Goal: Task Accomplishment & Management: Complete application form

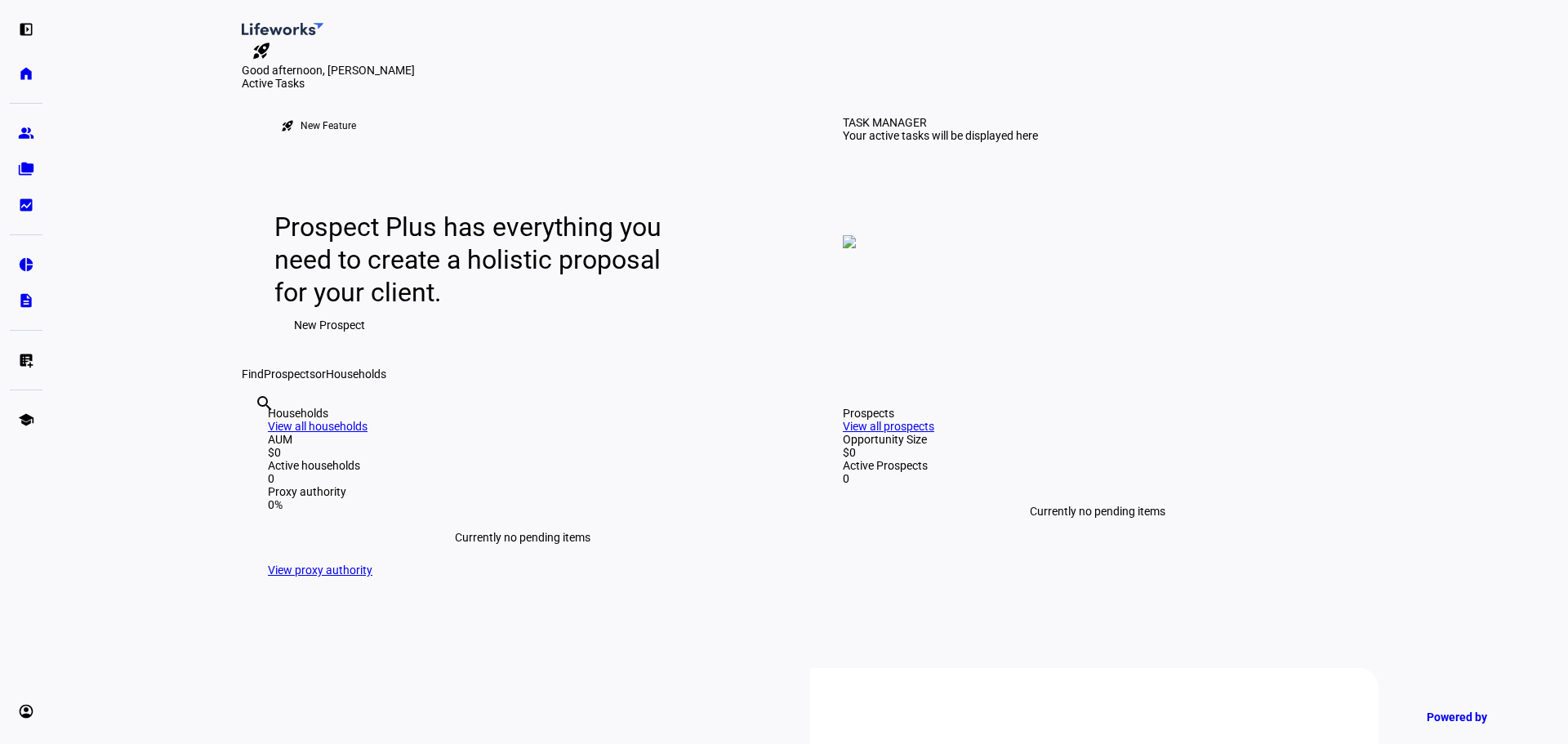
click at [332, 341] on span "New Prospect" at bounding box center [329, 325] width 71 height 32
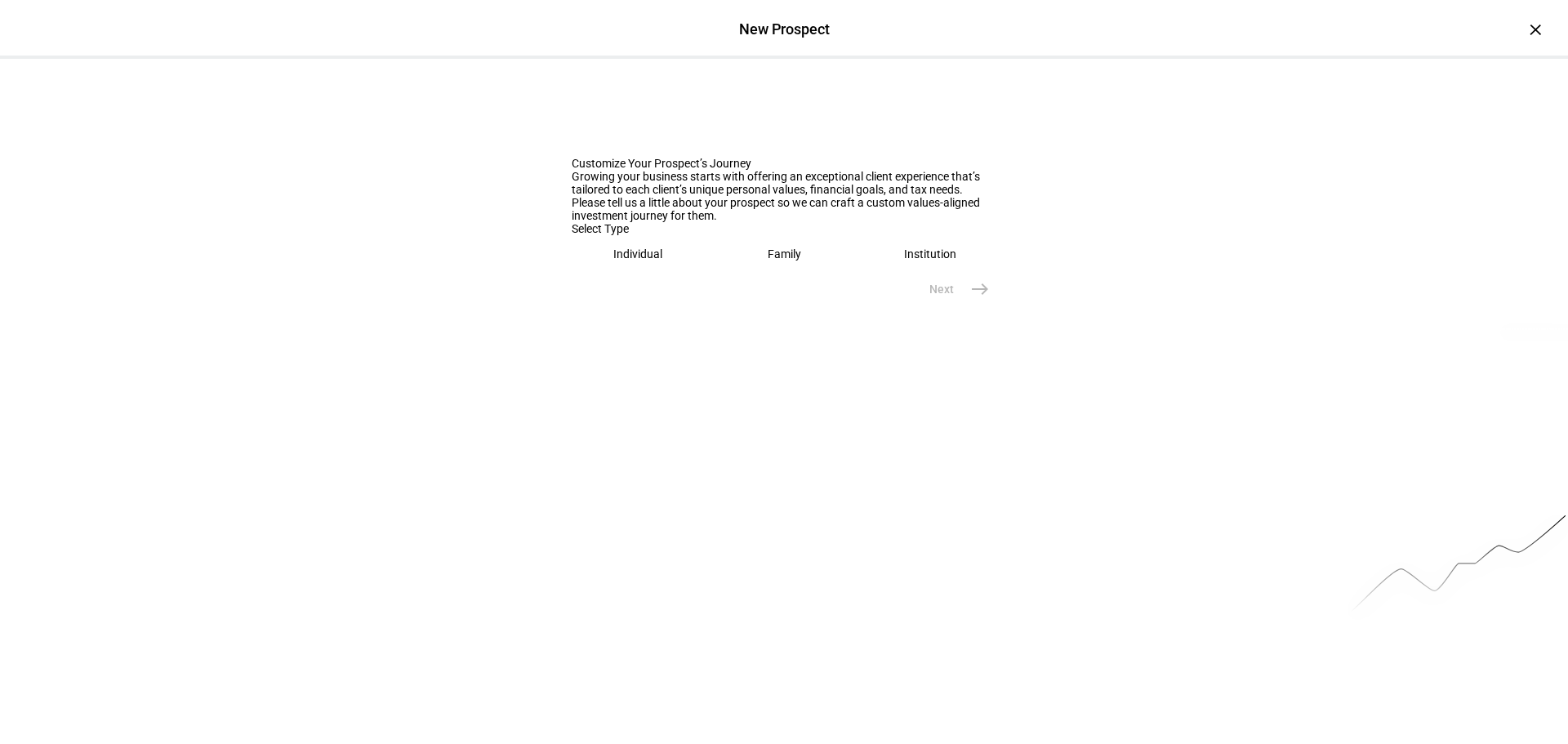
click at [788, 261] on div "Family" at bounding box center [784, 253] width 33 height 13
click at [701, 312] on input "text" at bounding box center [784, 306] width 425 height 13
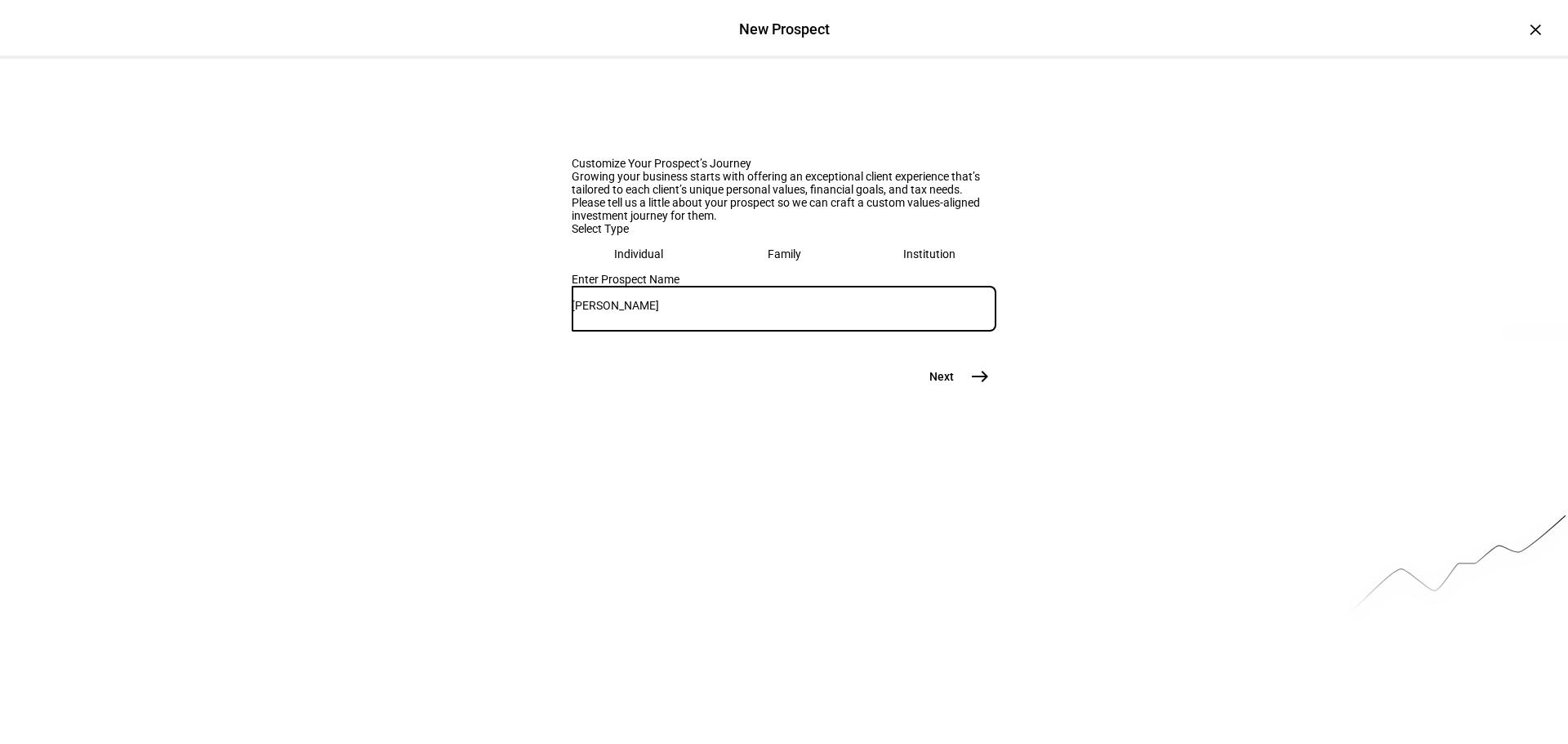
type input "[PERSON_NAME]"
click at [975, 386] on mat-icon "east" at bounding box center [980, 376] width 20 height 20
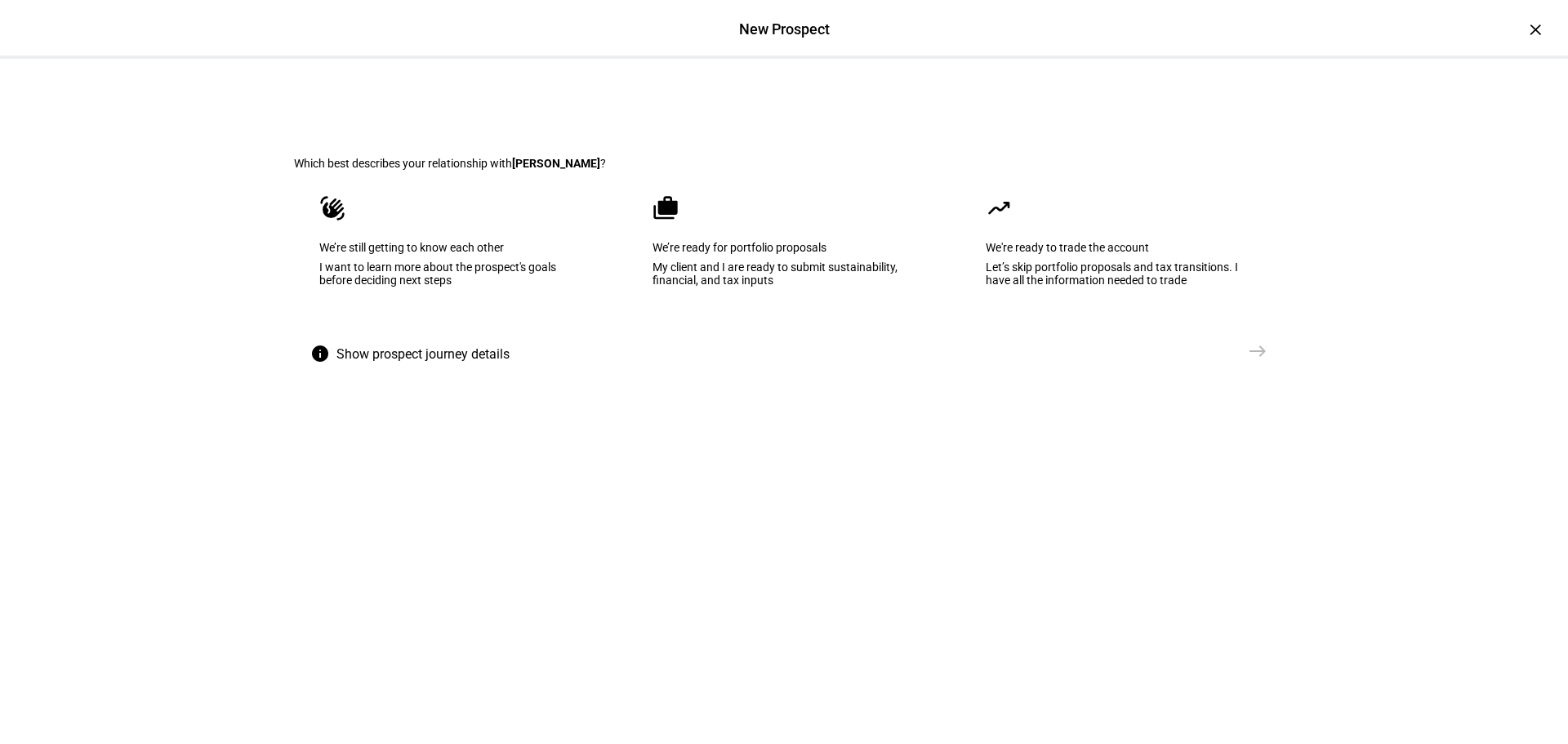
click at [743, 287] on div "My client and I are ready to submit sustainability, financial, and tax inputs" at bounding box center [784, 273] width 263 height 26
click at [1254, 361] on mat-icon "east" at bounding box center [1258, 351] width 20 height 20
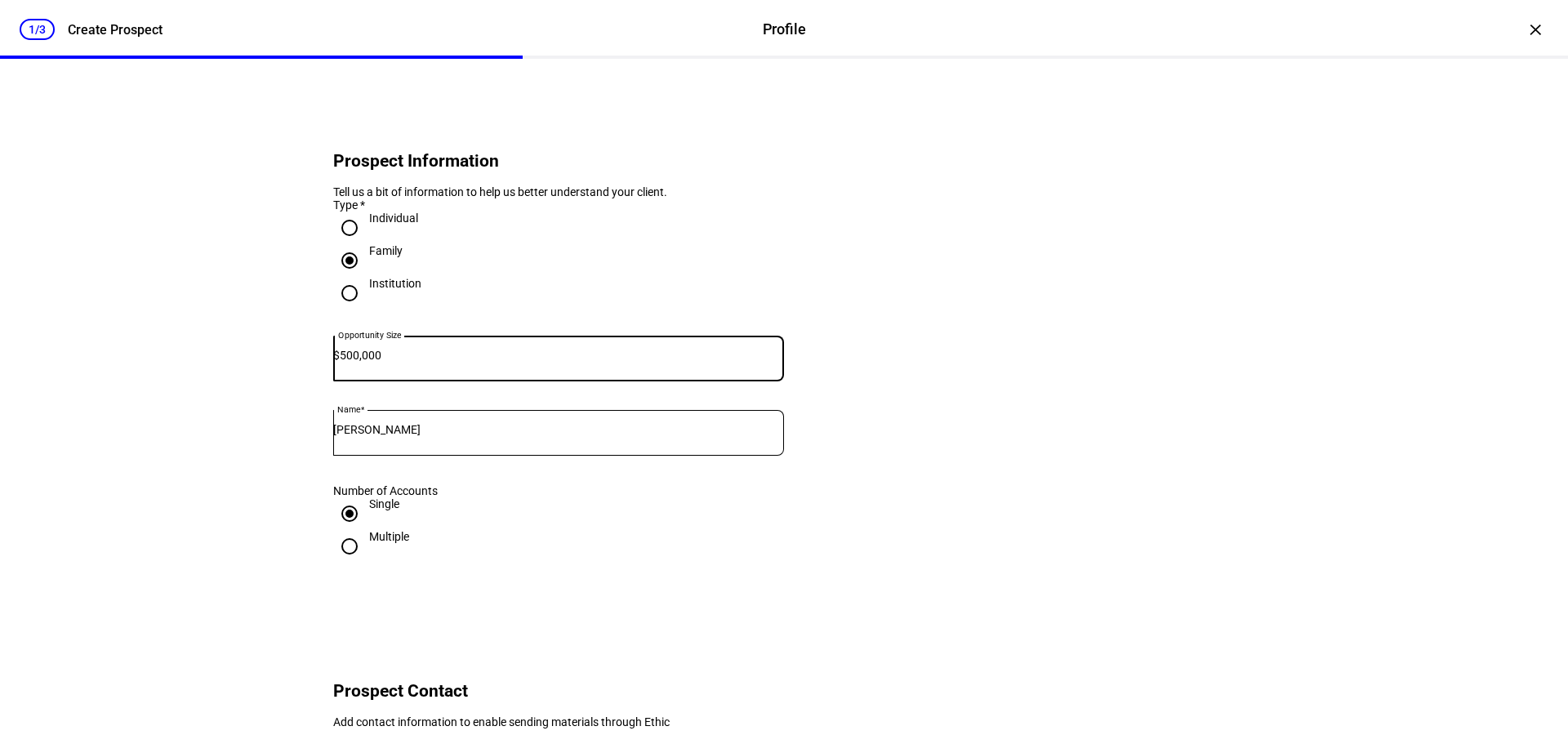
click at [466, 362] on input "500,000" at bounding box center [562, 355] width 444 height 13
type input "750,000"
click at [917, 356] on eth-form-card "Prospect Information Tell us a bit of information to help us better understand …" at bounding box center [784, 350] width 980 height 504
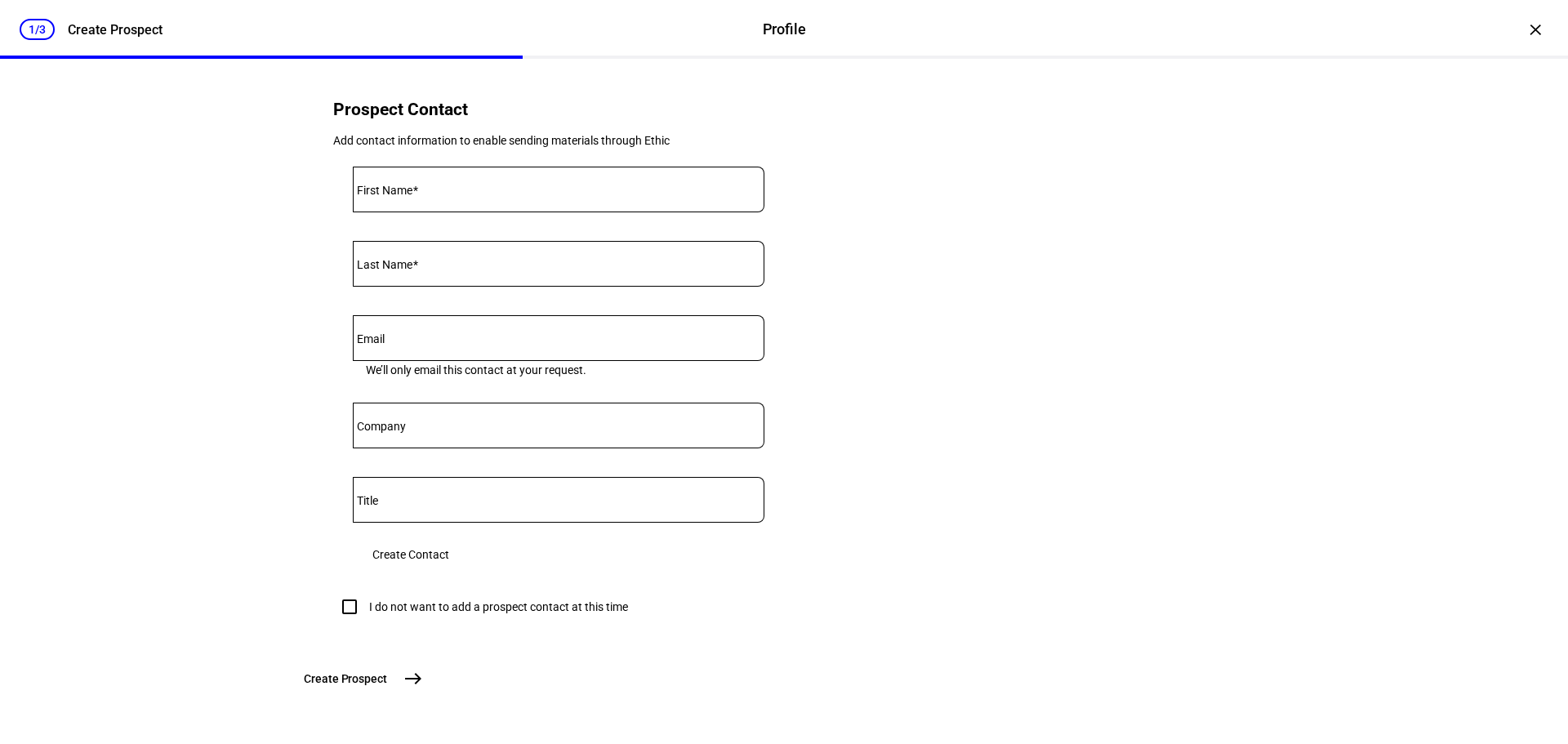
scroll to position [704, 0]
click at [346, 590] on input "I do not want to add a prospect contact at this time" at bounding box center [350, 607] width 32 height 32
checkbox input "true"
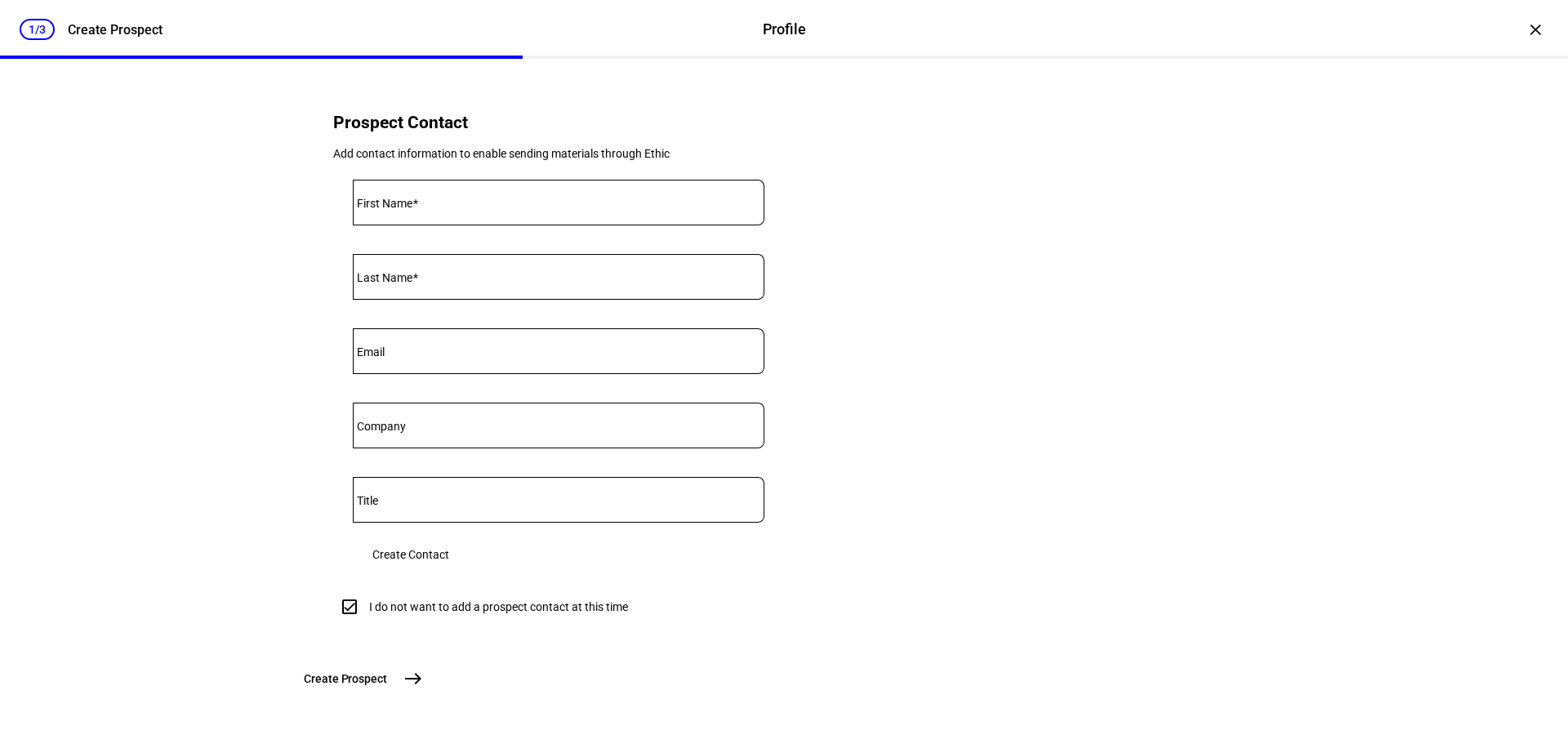
scroll to position [692, 0]
click at [423, 684] on mat-icon "east" at bounding box center [413, 678] width 20 height 20
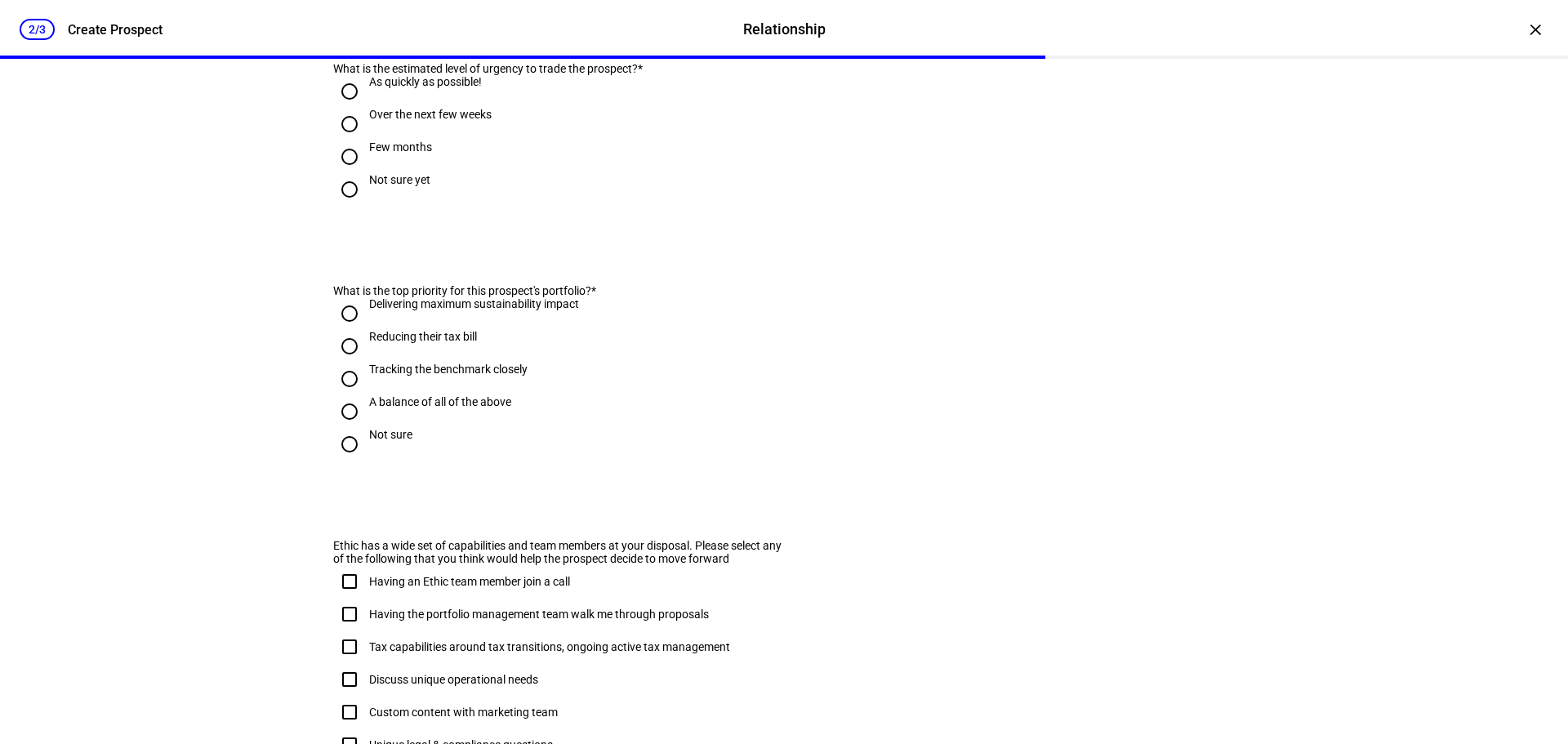
scroll to position [0, 0]
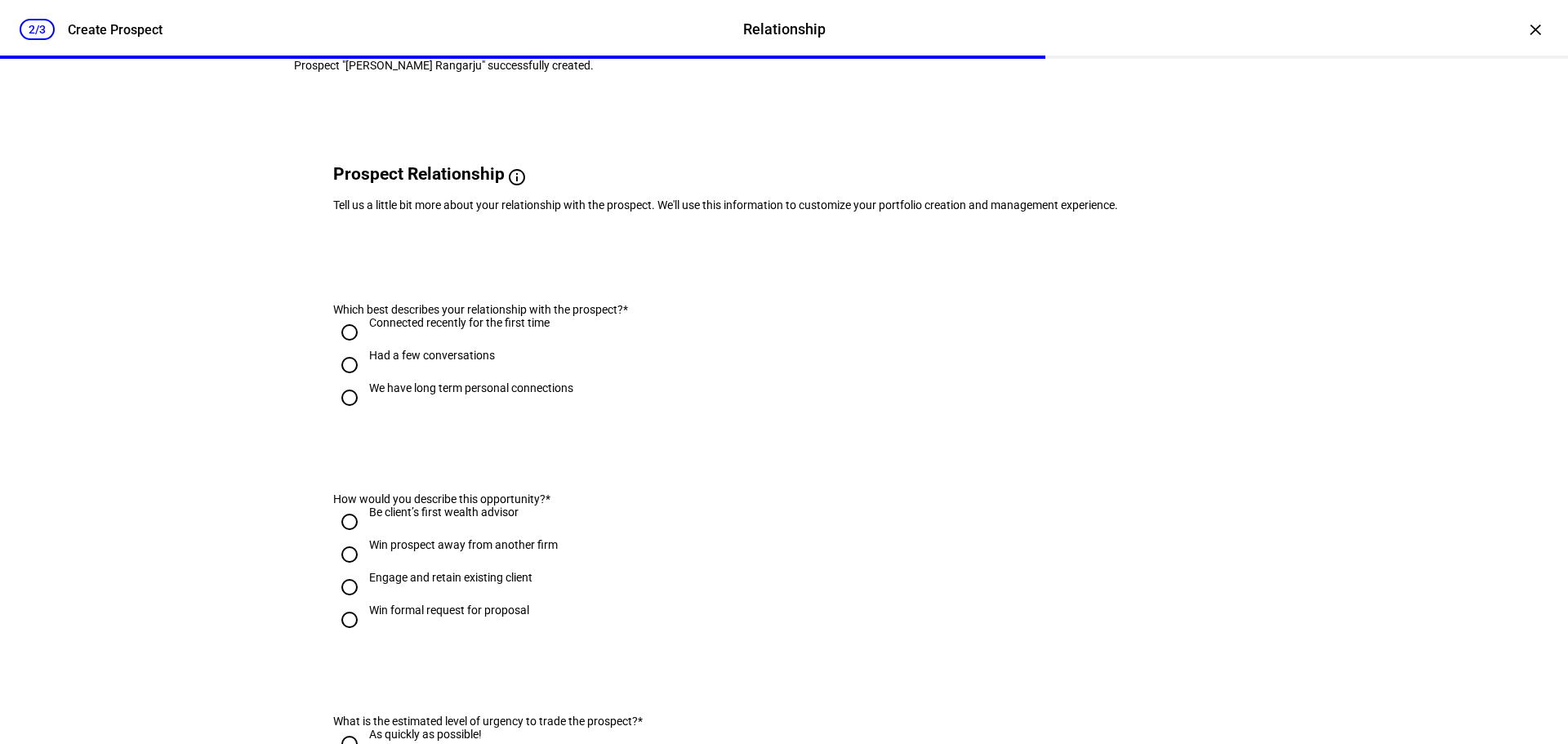
scroll to position [82, 0]
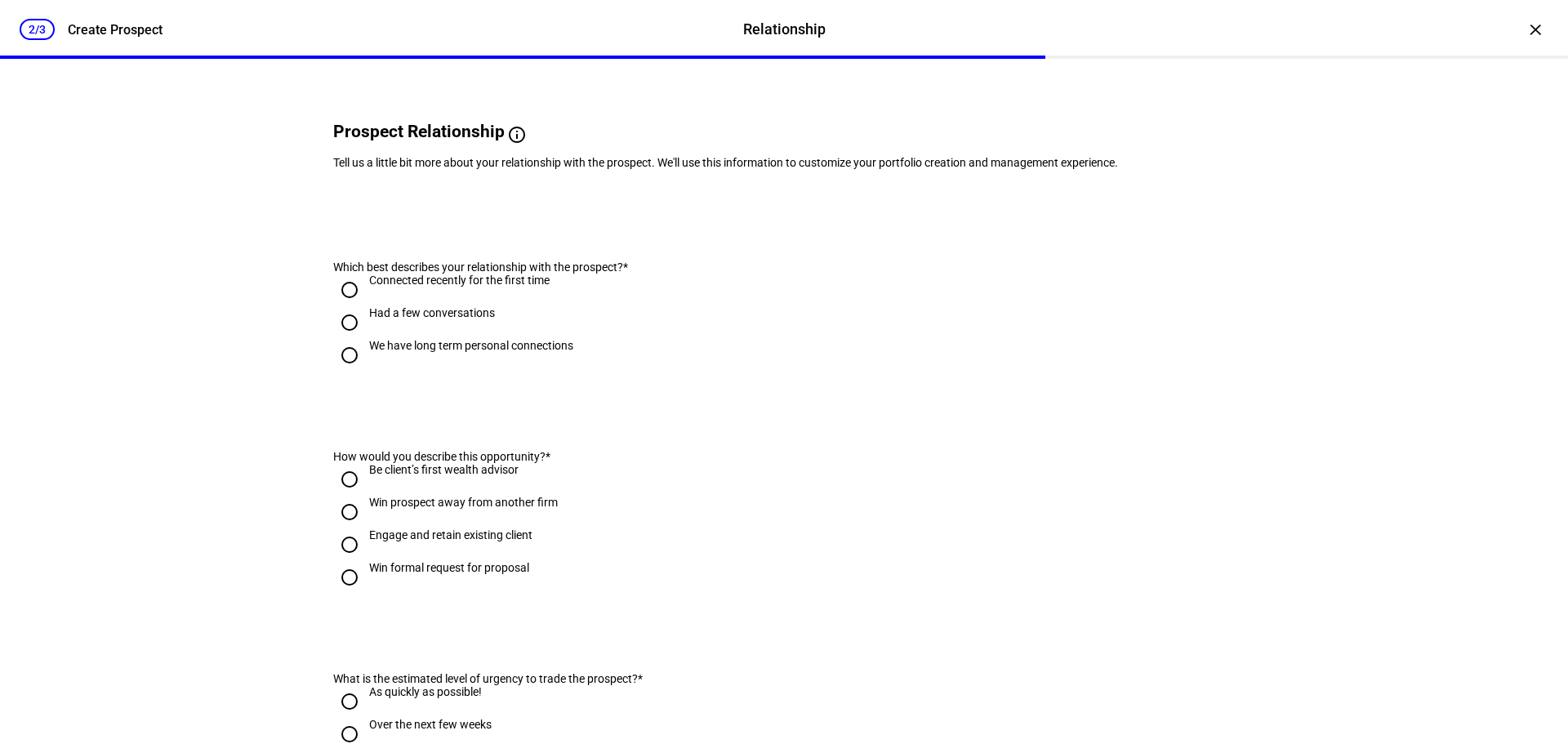
click at [345, 372] on input "We have long term personal connections" at bounding box center [350, 355] width 32 height 32
radio input "true"
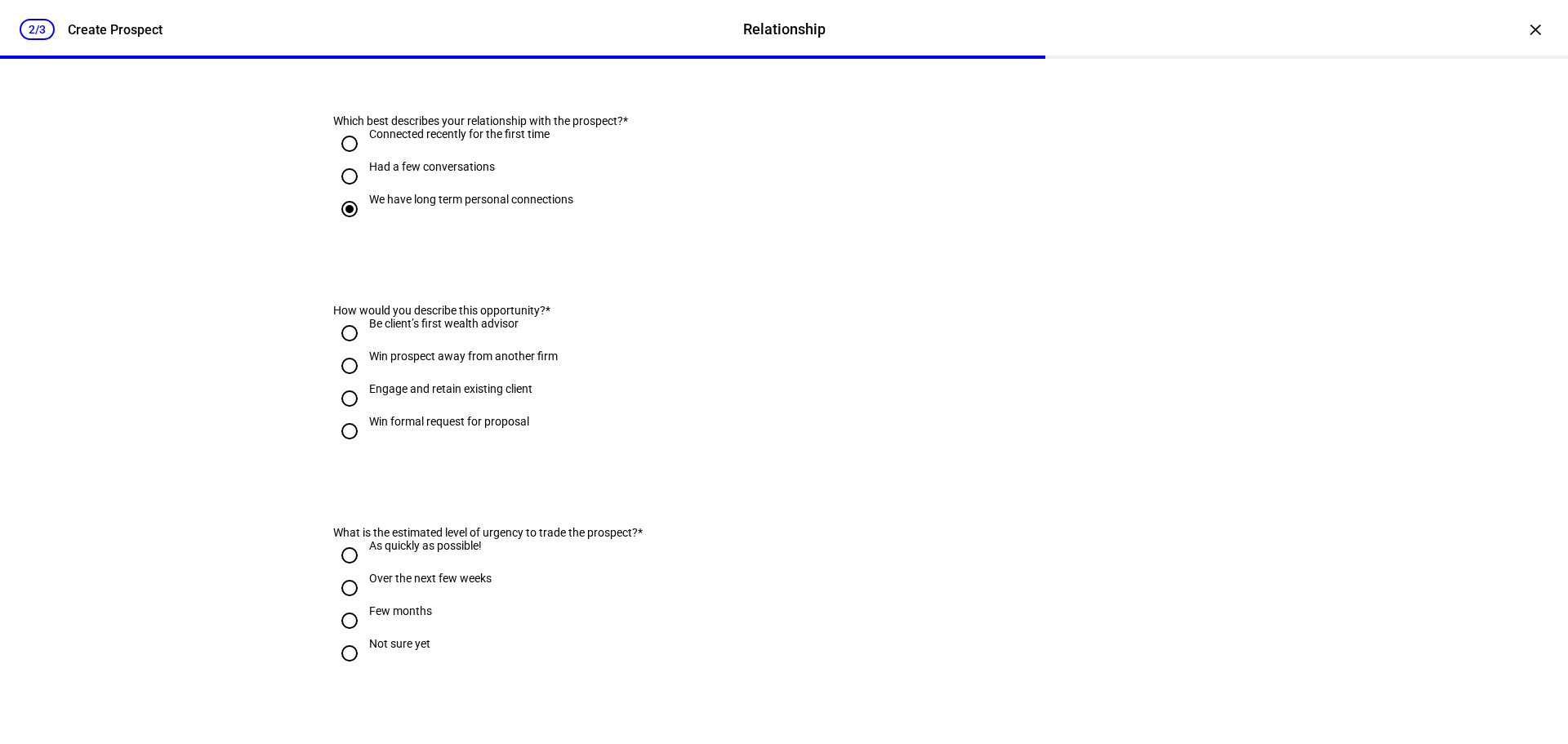
scroll to position [245, 0]
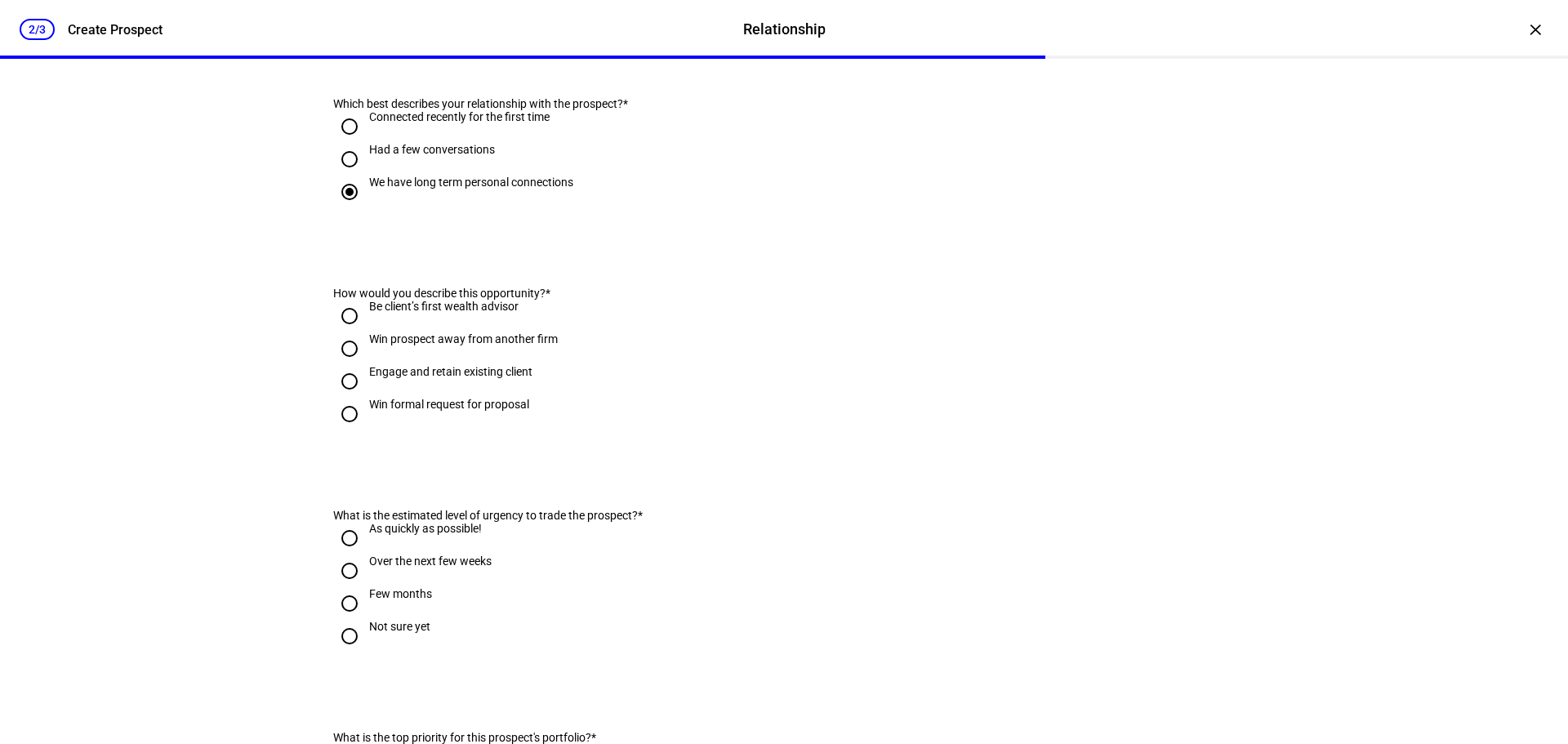
click at [342, 398] on input "Engage and retain existing client" at bounding box center [350, 381] width 32 height 32
radio input "true"
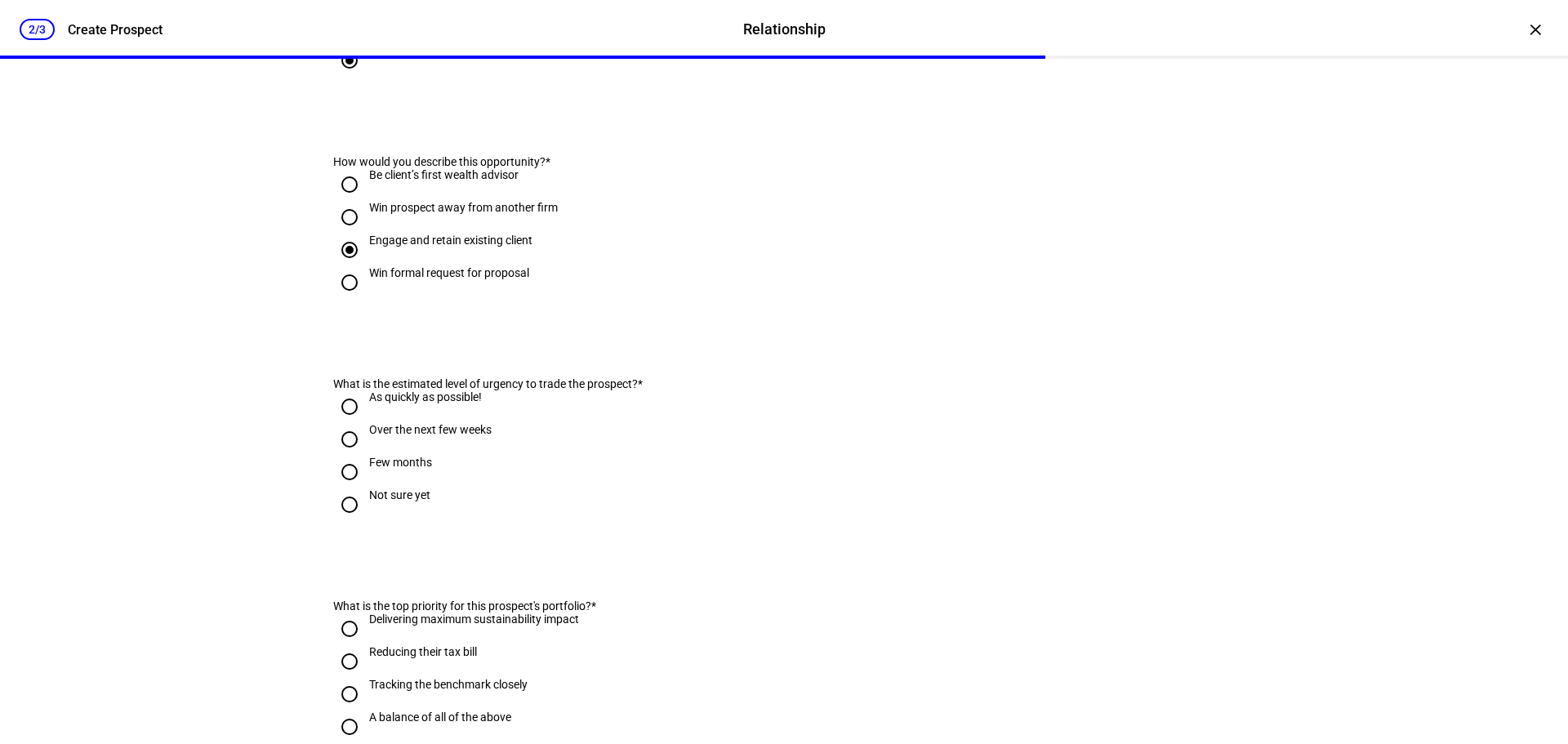
scroll to position [408, 0]
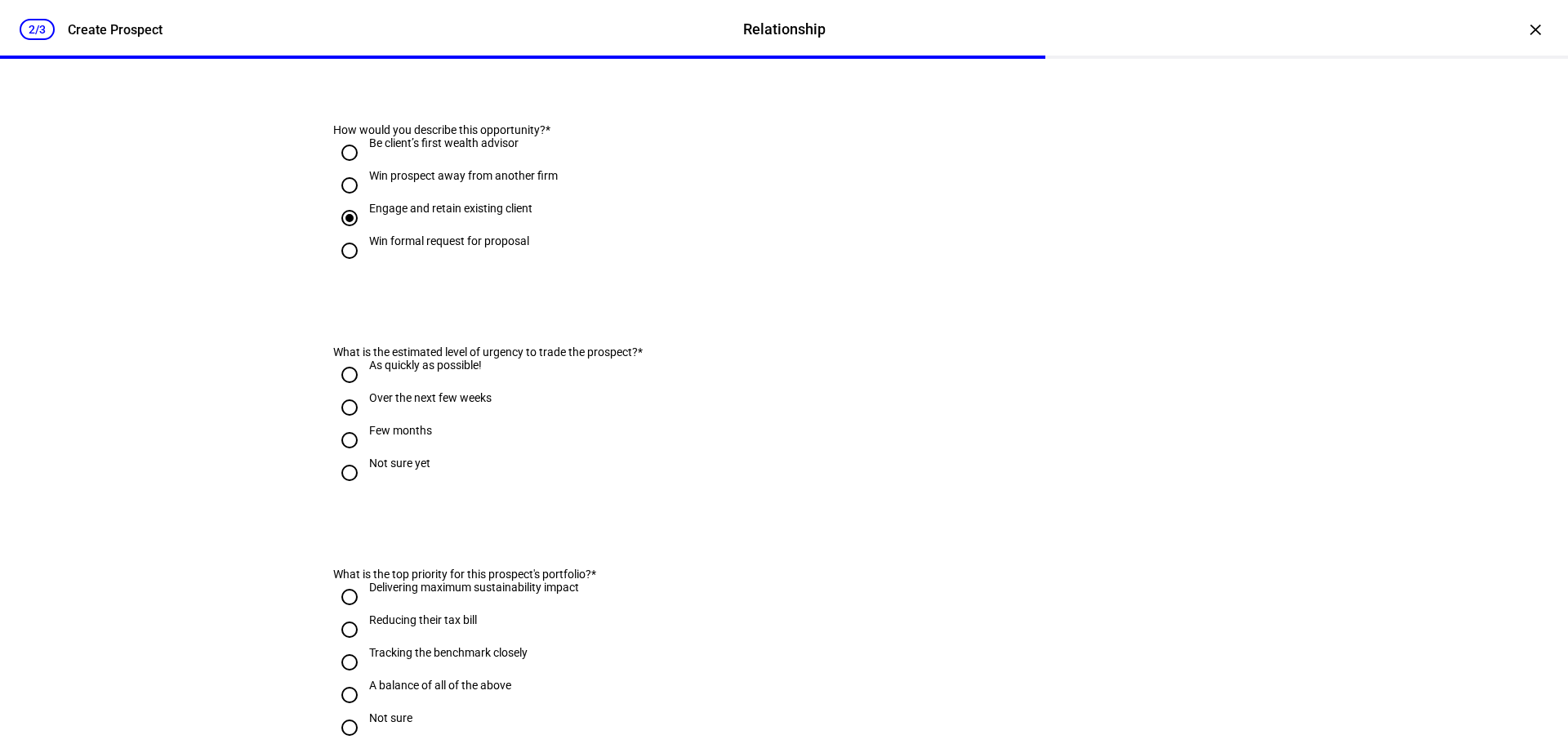
click at [345, 424] on input "Over the next few weeks" at bounding box center [350, 407] width 32 height 32
radio input "true"
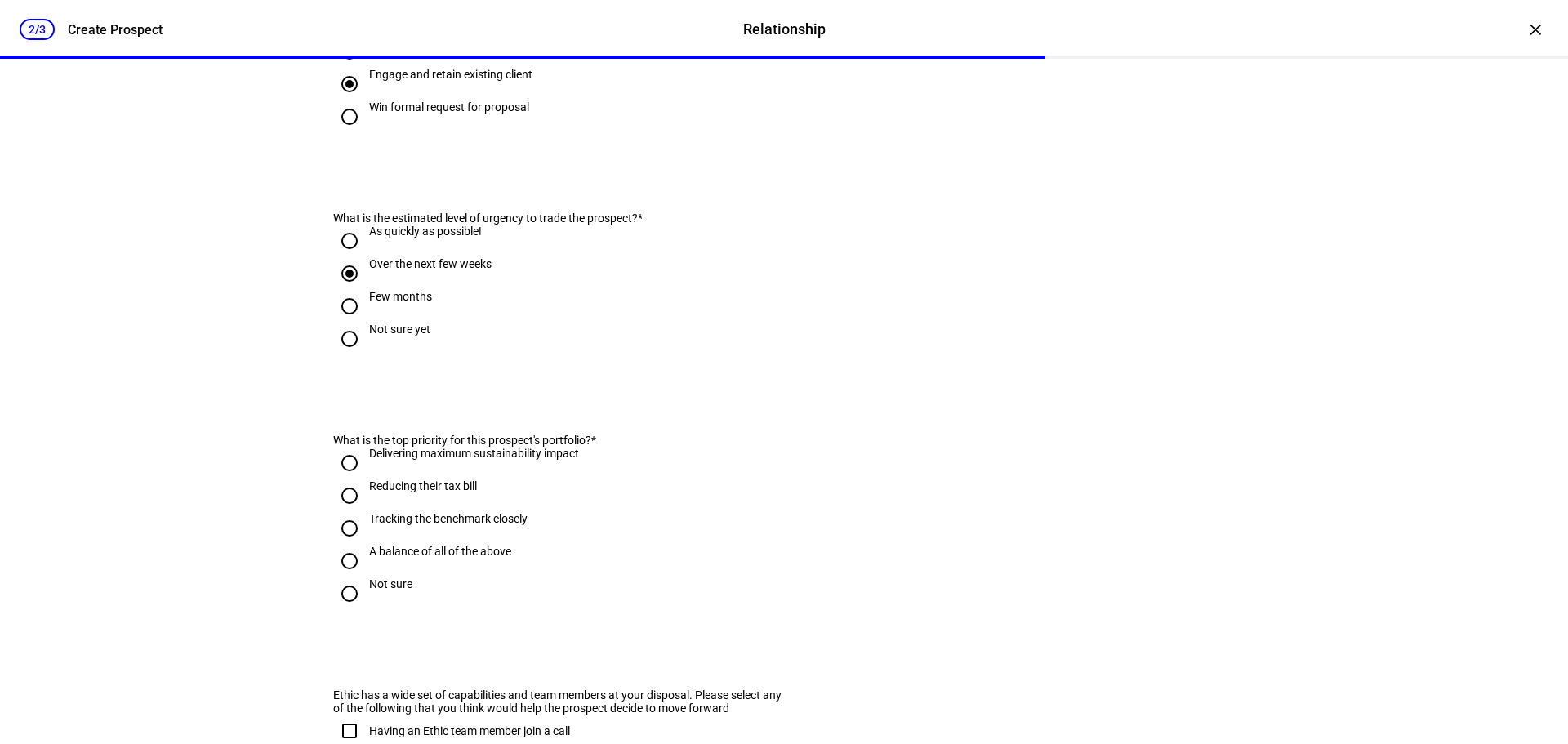
scroll to position [571, 0]
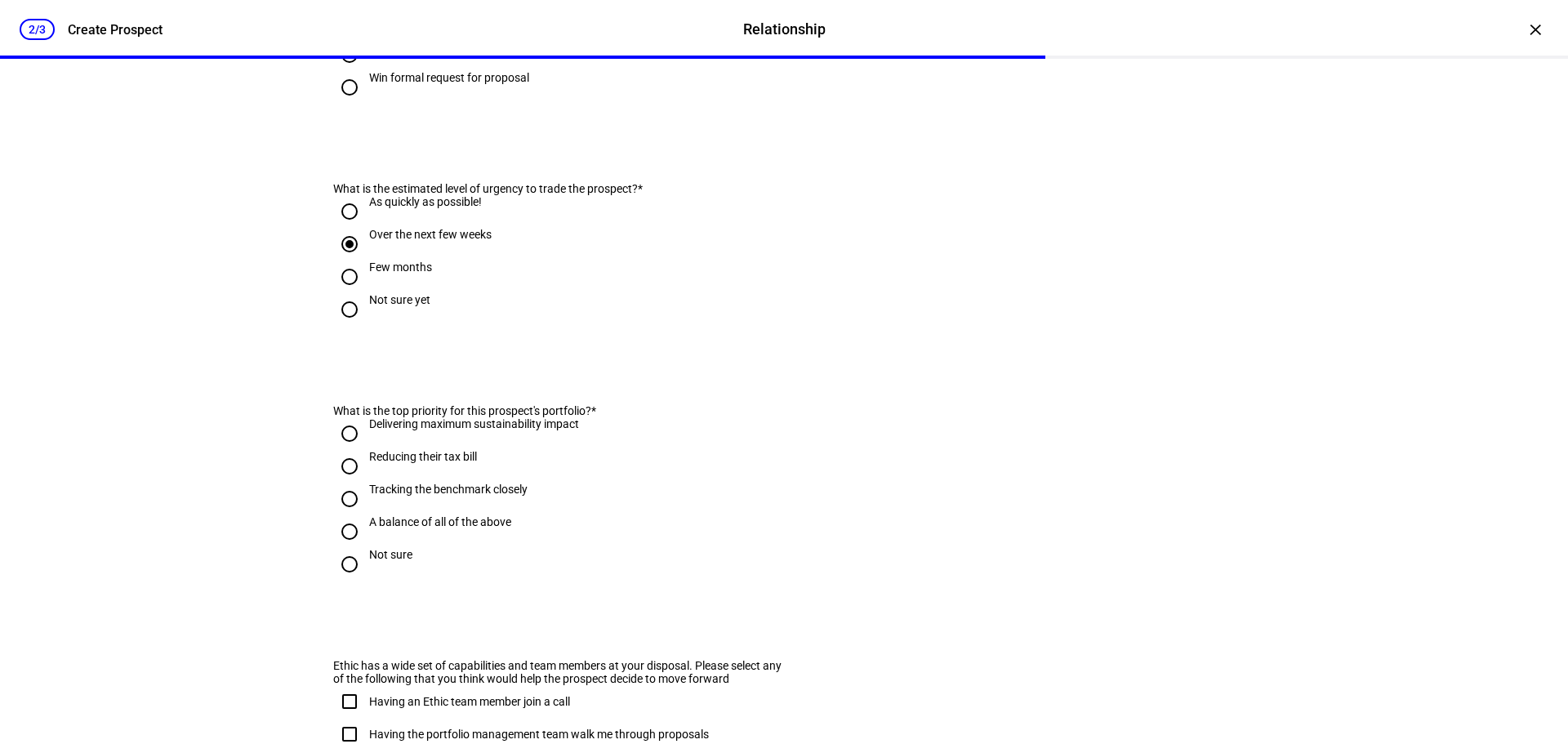
click at [343, 548] on input "A balance of all of the above" at bounding box center [350, 531] width 32 height 32
radio input "true"
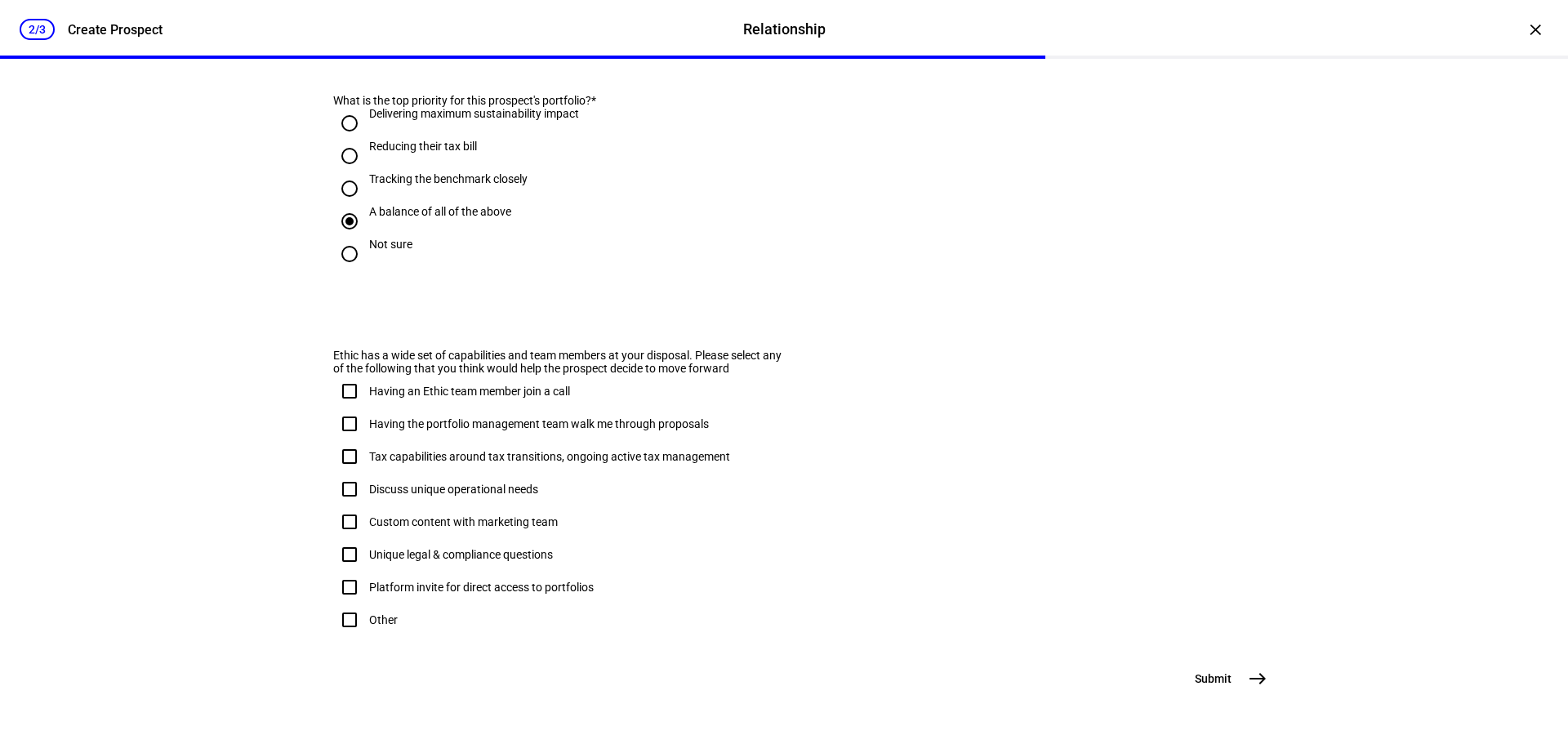
scroll to position [969, 0]
click at [345, 375] on input "Having an Ethic team member join a call" at bounding box center [350, 391] width 32 height 32
checkbox input "true"
click at [348, 408] on input "Having the portfolio management team walk me through proposals" at bounding box center [350, 424] width 32 height 32
checkbox input "true"
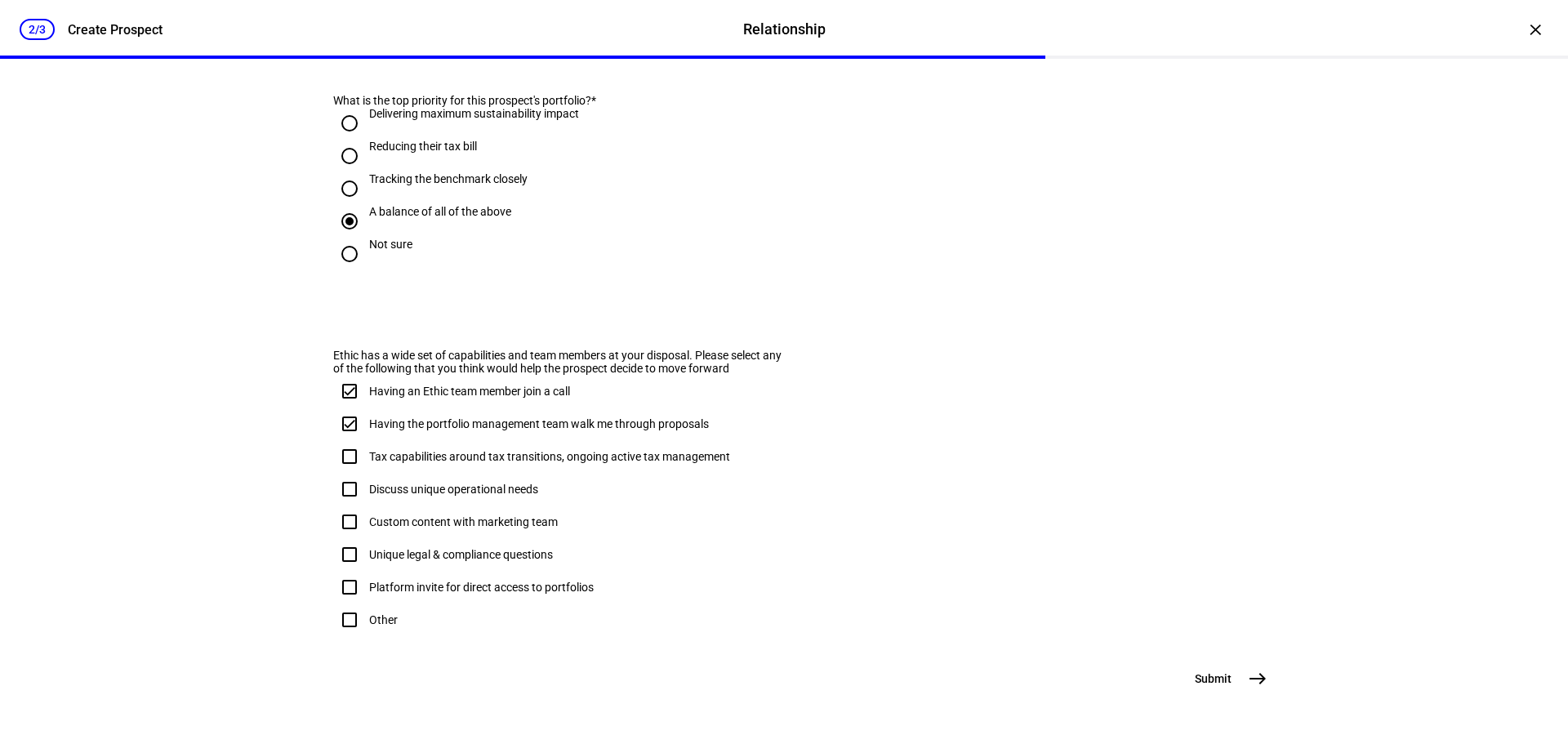
click at [345, 440] on input "Tax capabilities around tax transitions, ongoing active tax management" at bounding box center [350, 456] width 32 height 32
click at [342, 440] on input "Tax capabilities around tax transitions, ongoing active tax management" at bounding box center [350, 456] width 32 height 32
checkbox input "true"
click at [1255, 686] on mat-icon "east" at bounding box center [1258, 678] width 20 height 20
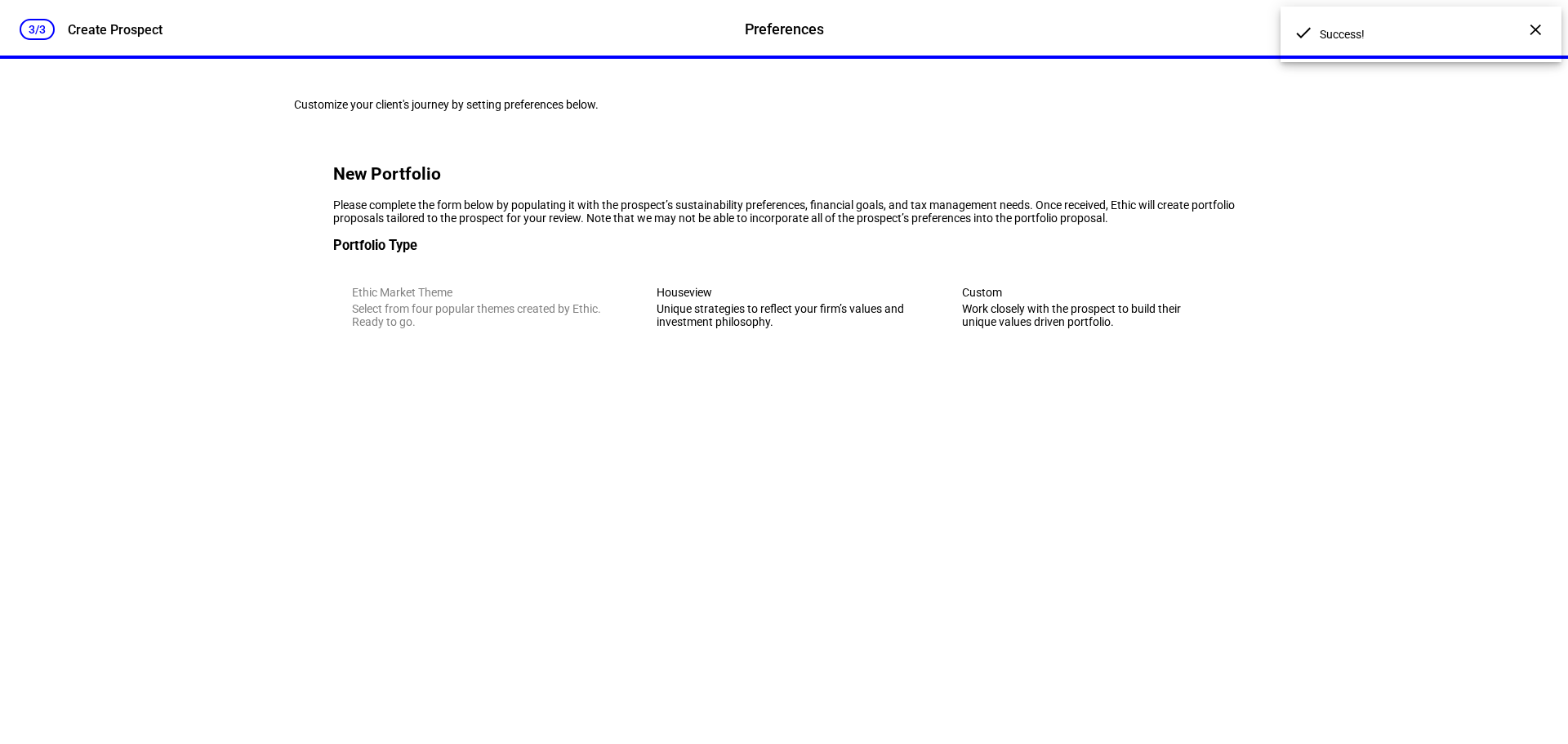
scroll to position [0, 0]
click at [732, 328] on div "Unique strategies to reflect your firm’s values and investment philosophy." at bounding box center [784, 314] width 254 height 26
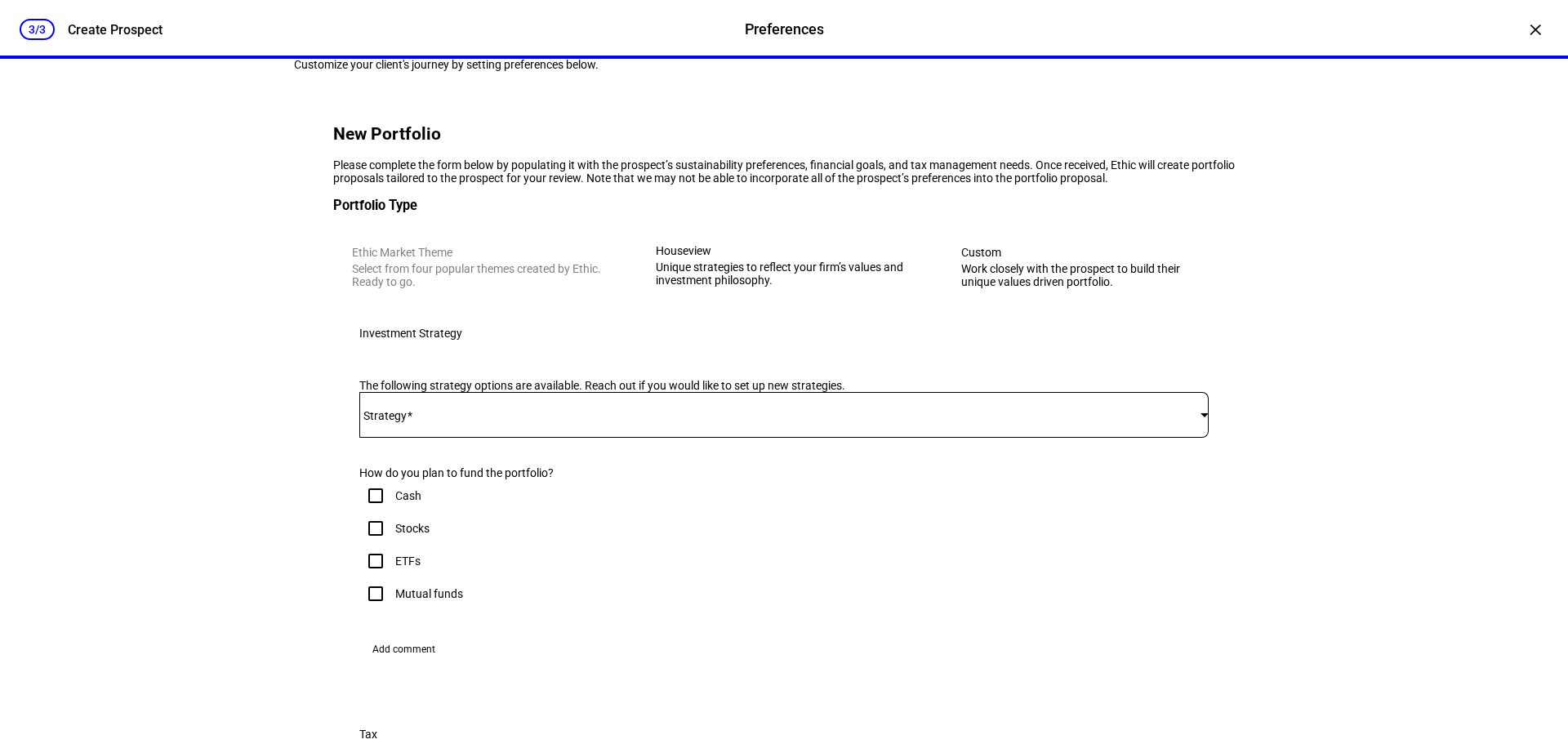
scroll to position [245, 0]
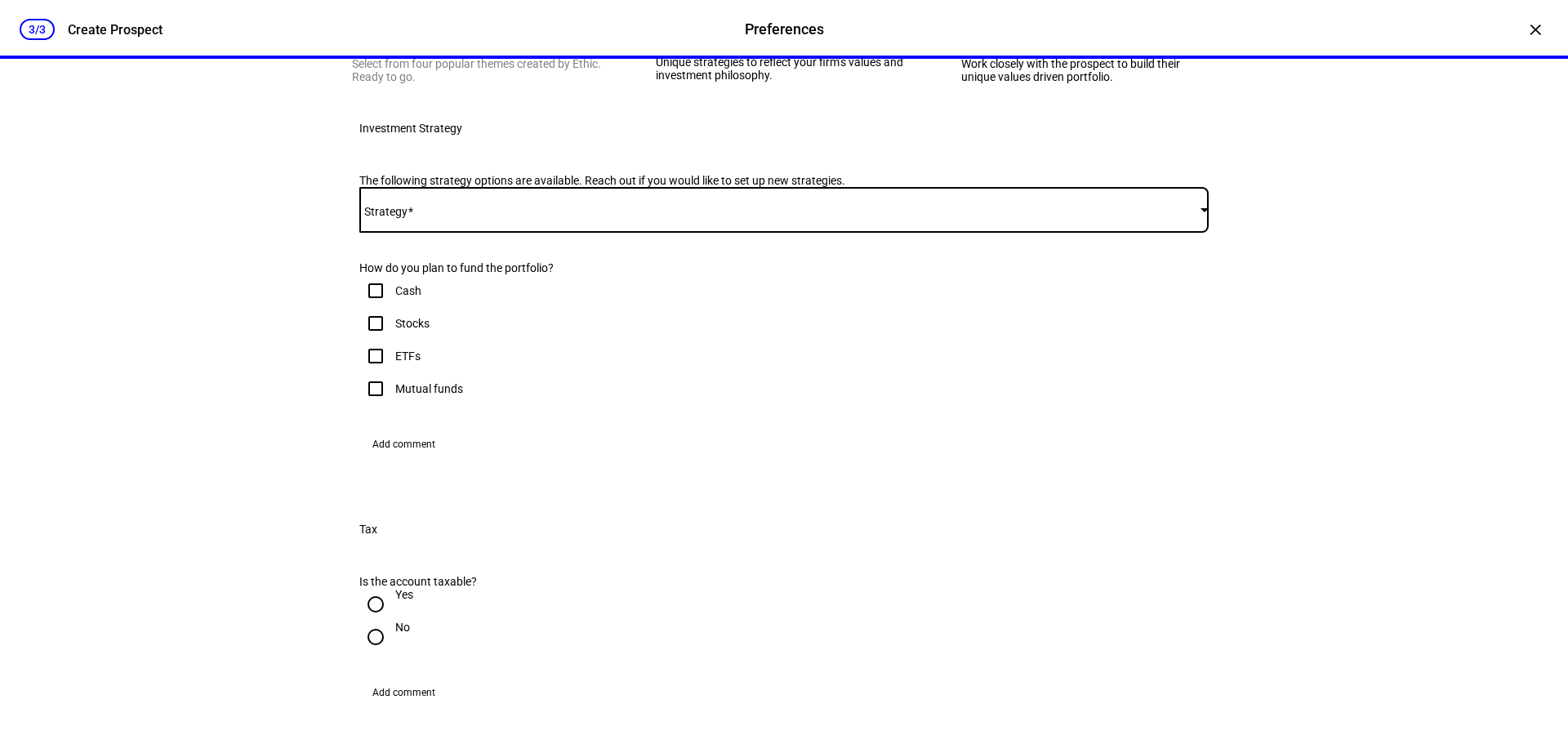
click at [733, 217] on span at bounding box center [780, 209] width 841 height 13
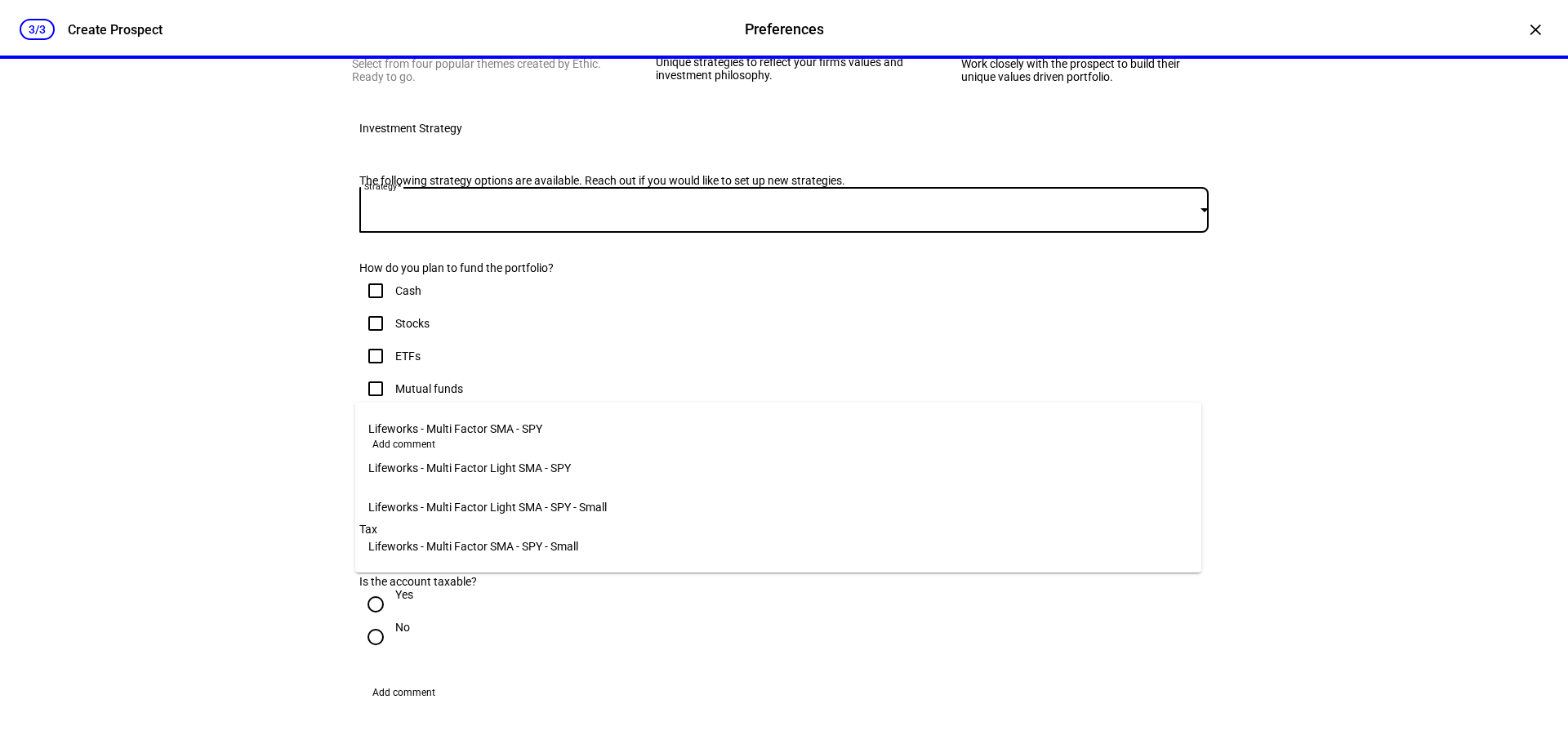
click at [1004, 243] on div at bounding box center [784, 372] width 1568 height 744
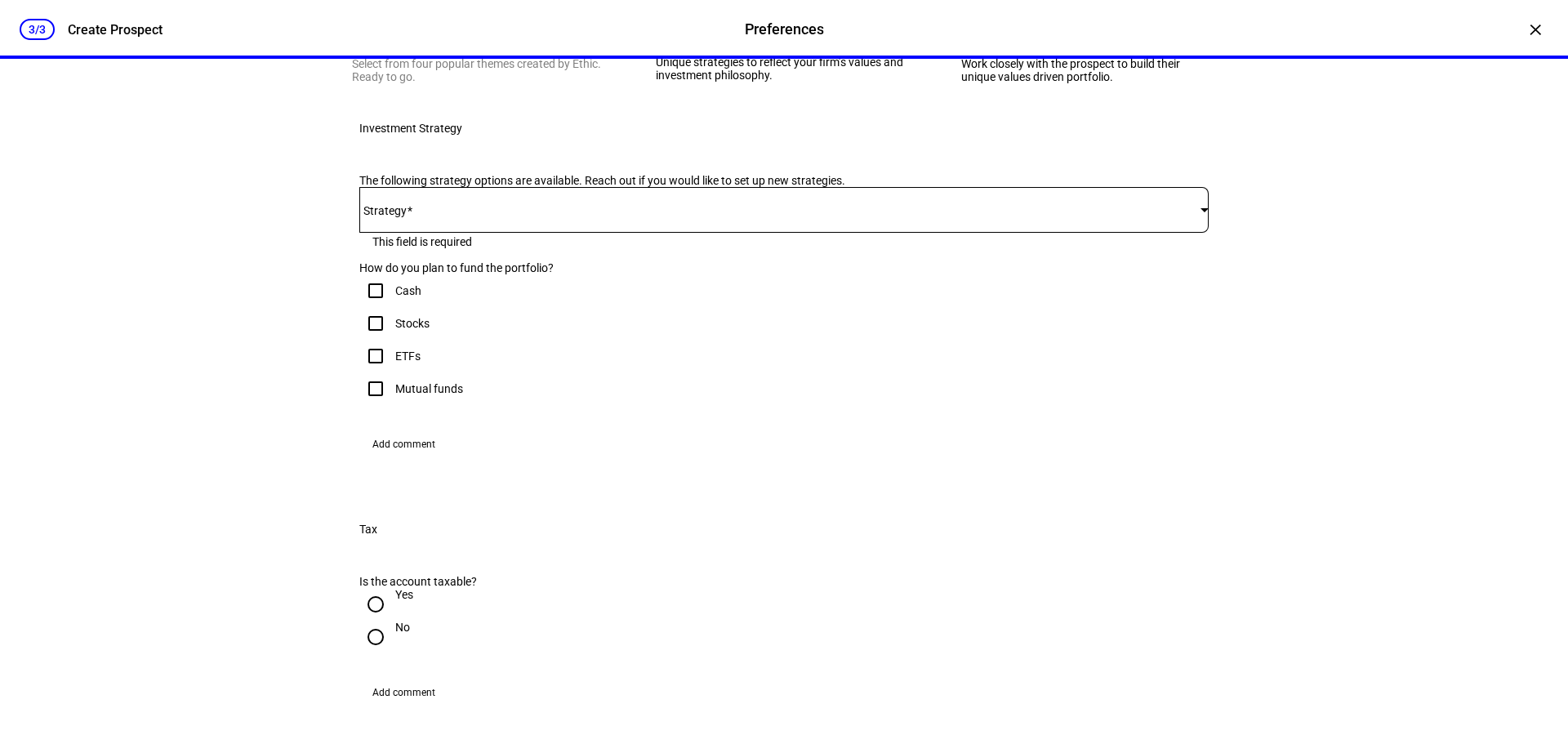
click at [1029, 84] on div "Work closely with the prospect to build their unique values driven portfolio." at bounding box center [1089, 70] width 255 height 26
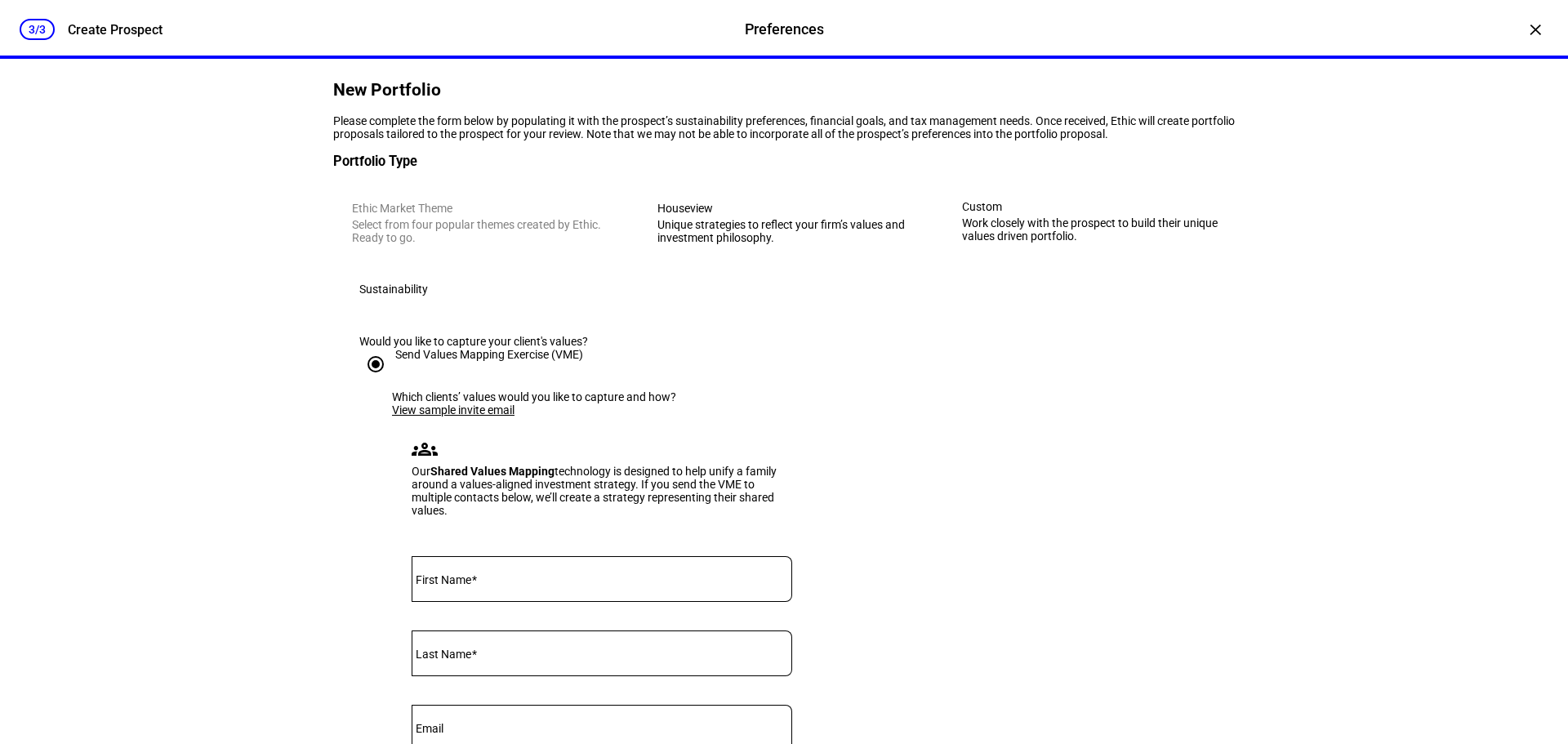
scroll to position [82, 0]
click at [784, 246] on div "Unique strategies to reflect your firm’s values and investment philosophy." at bounding box center [785, 233] width 255 height 26
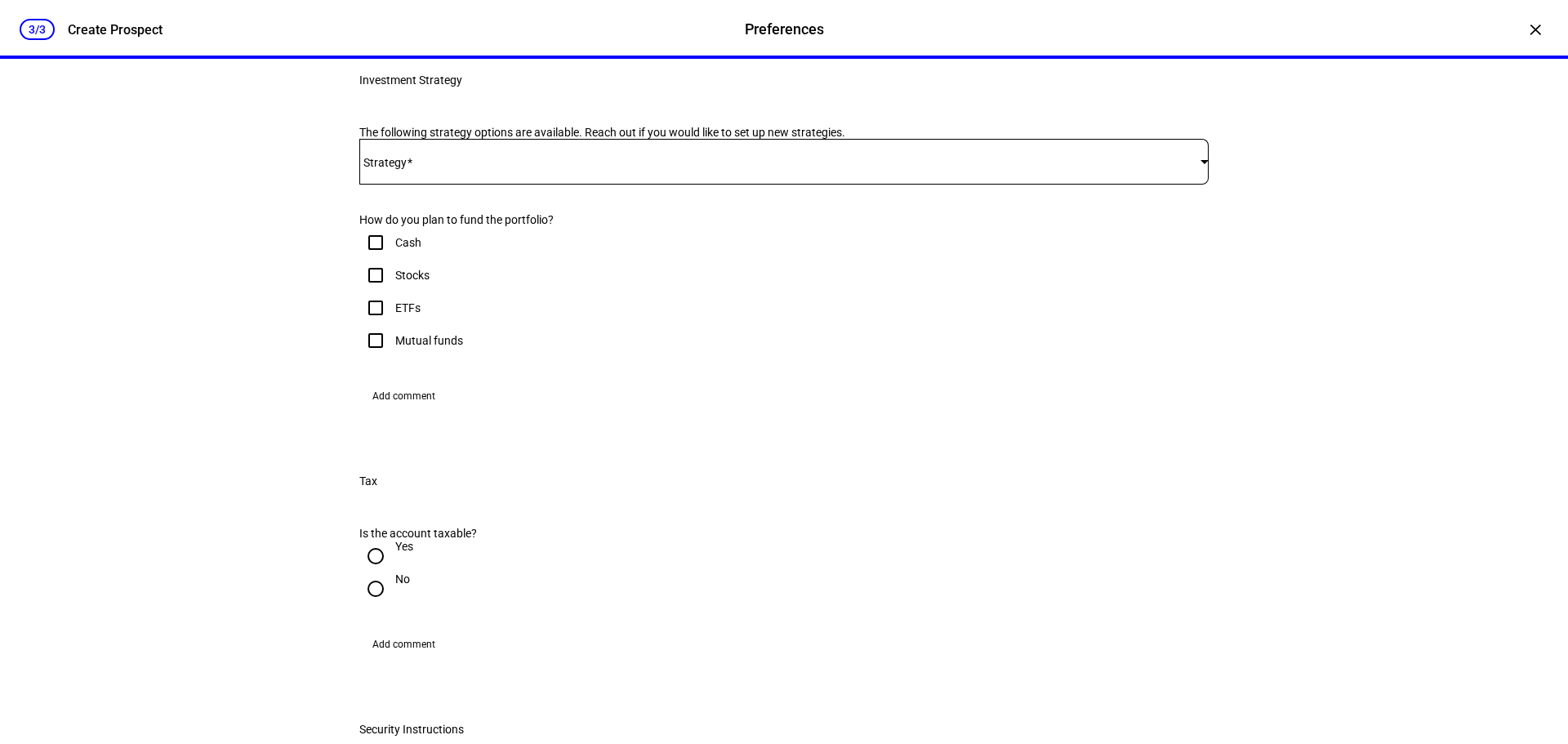
scroll to position [327, 0]
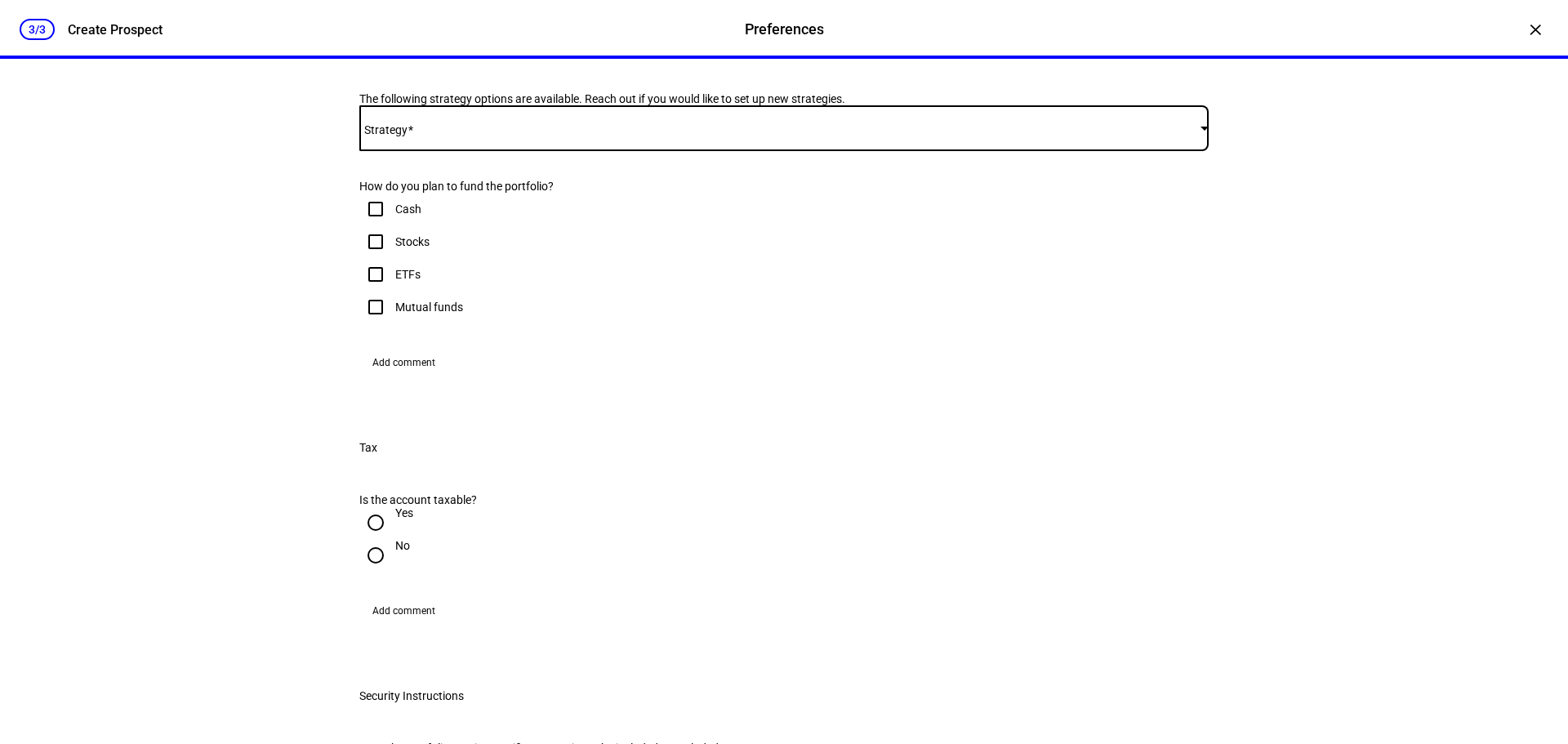
click at [801, 135] on span at bounding box center [780, 128] width 841 height 13
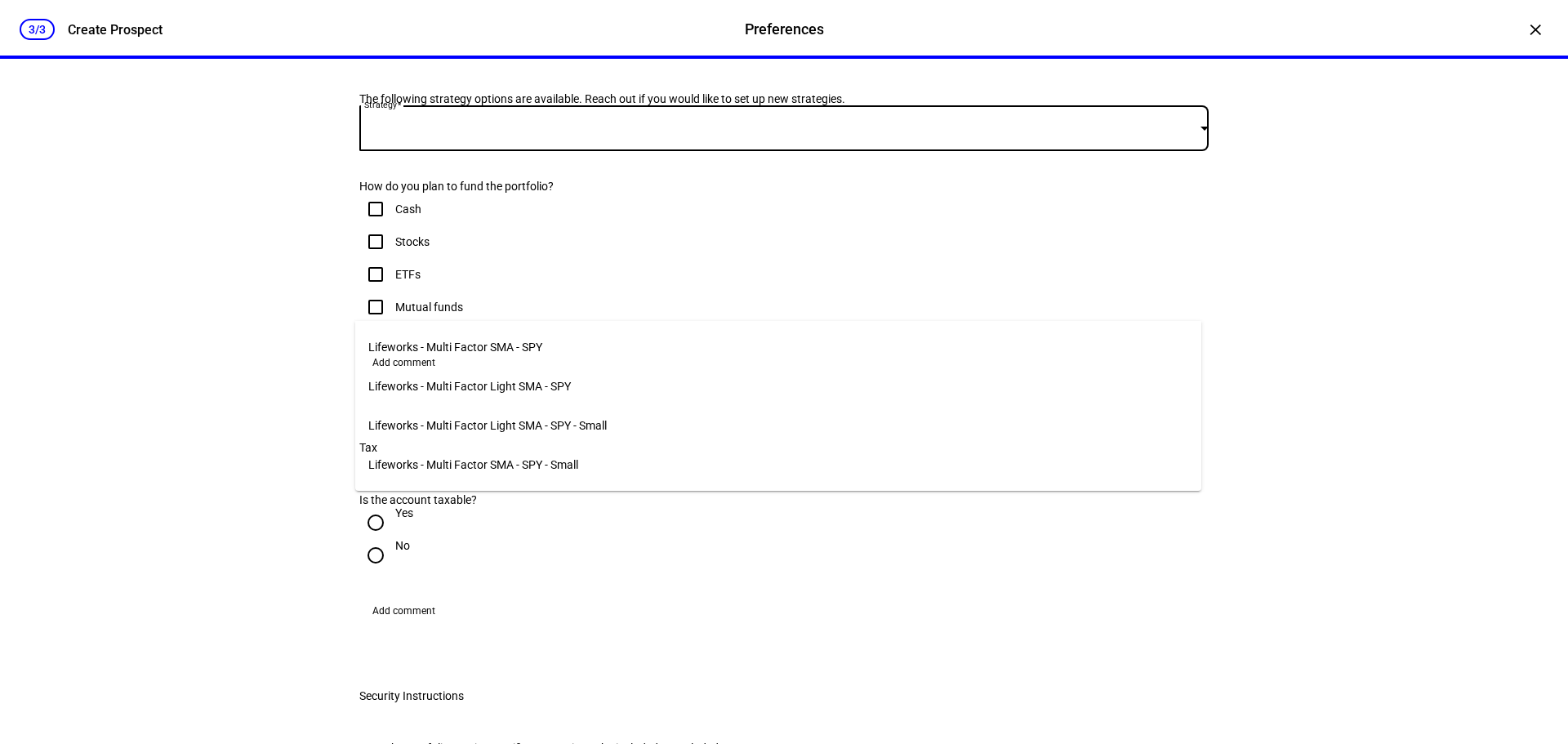
click at [506, 347] on span "Lifeworks - Multi Factor SMA - SPY" at bounding box center [456, 347] width 174 height 13
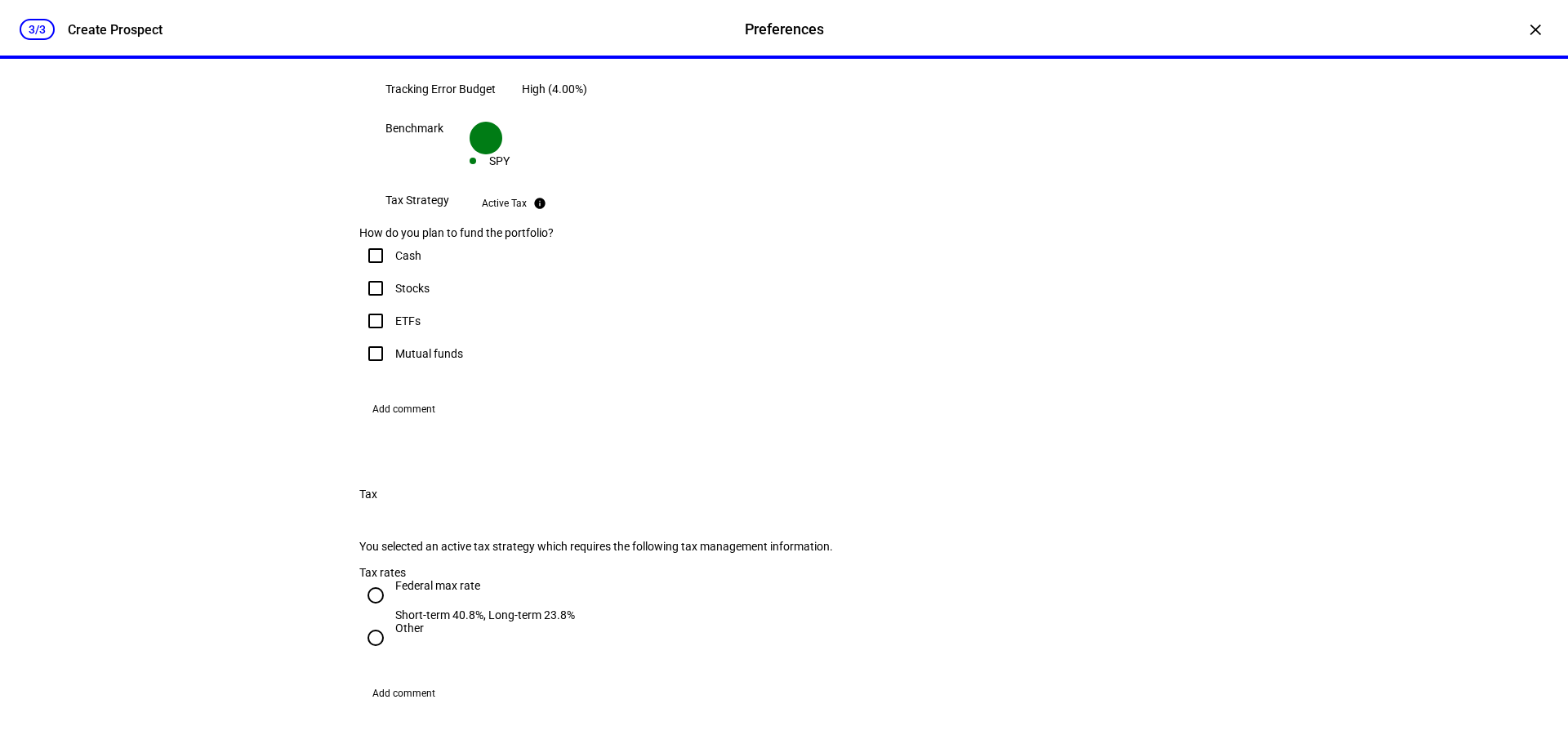
scroll to position [490, 0]
drag, startPoint x: 375, startPoint y: 527, endPoint x: 422, endPoint y: 518, distance: 47.9
click at [376, 336] on input "ETFs" at bounding box center [376, 320] width 32 height 32
checkbox input "true"
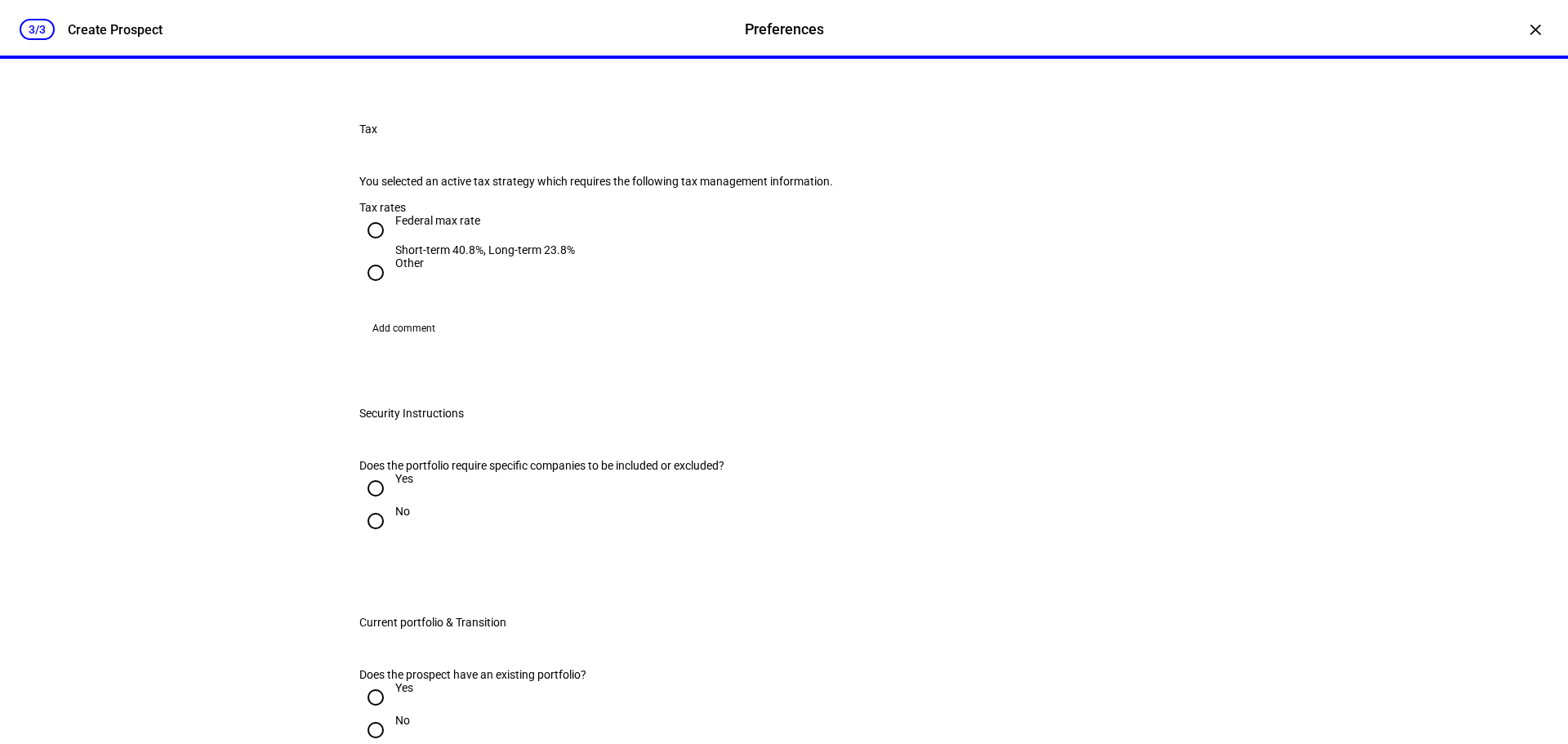
scroll to position [899, 0]
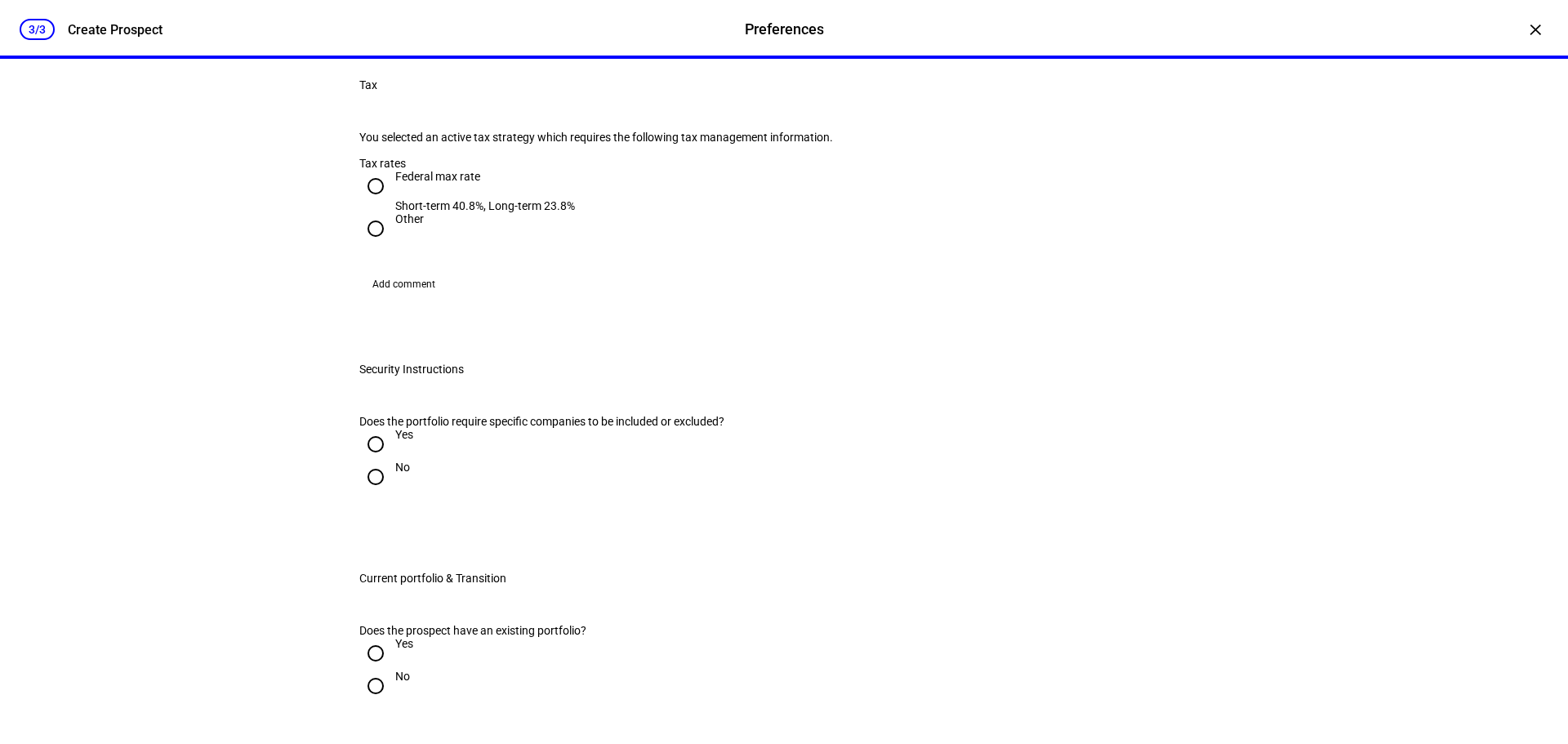
click at [370, 202] on input "Federal max rate Short-term 40.8%, Long-term 23.8%" at bounding box center [376, 186] width 32 height 32
radio input "true"
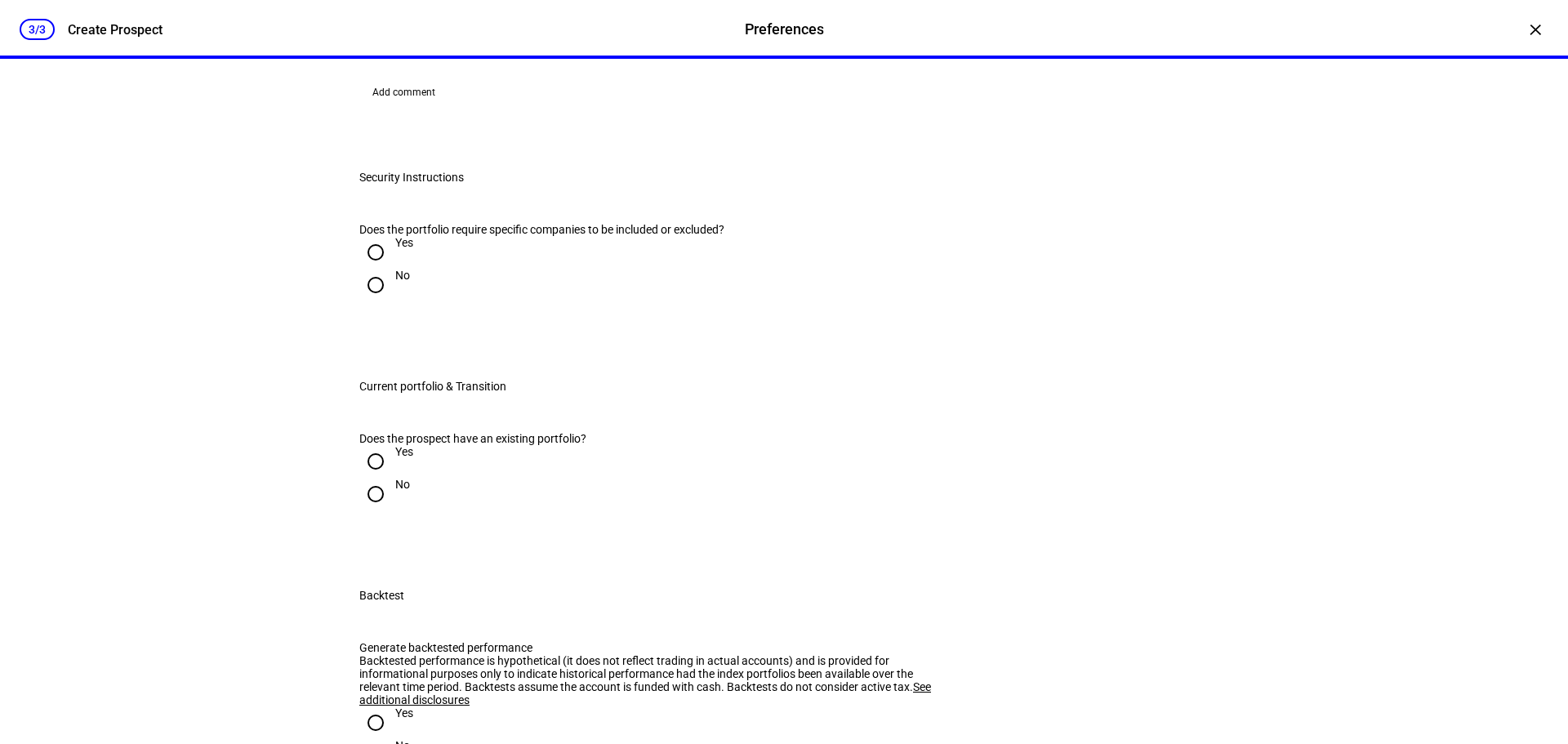
scroll to position [1143, 0]
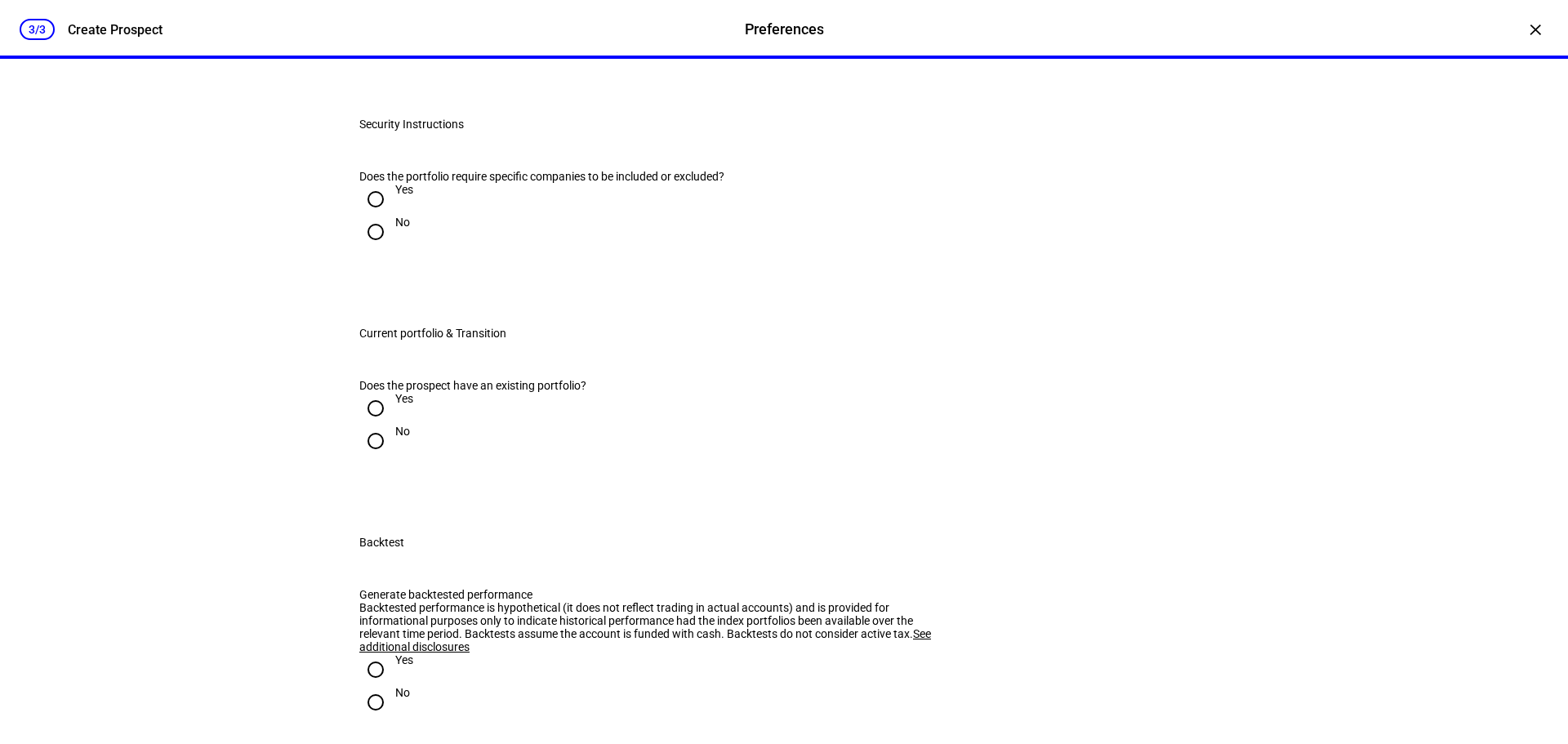
click at [369, 248] on input "No" at bounding box center [376, 232] width 32 height 32
radio input "true"
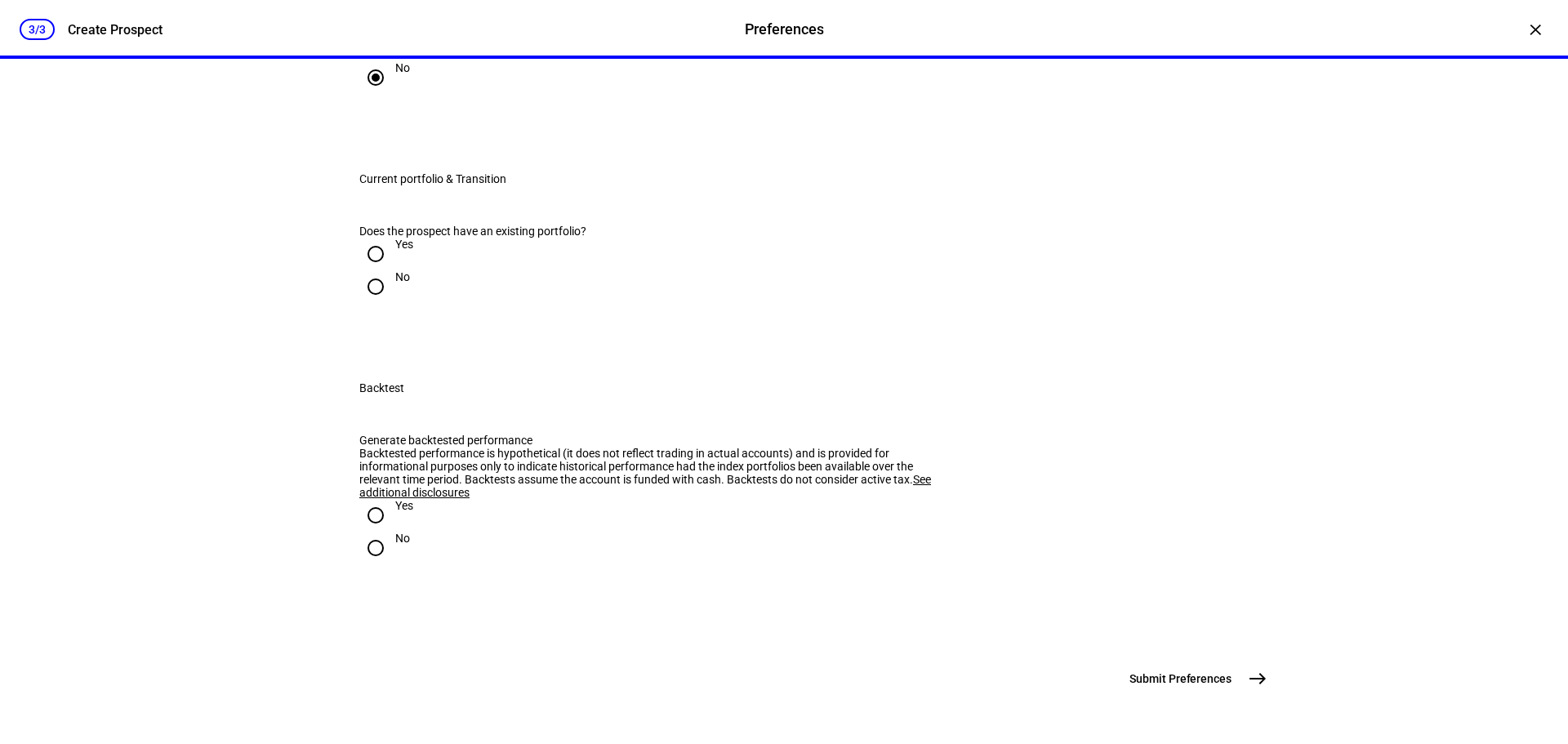
scroll to position [1470, 0]
click at [373, 270] on input "Yes" at bounding box center [376, 253] width 32 height 32
radio input "true"
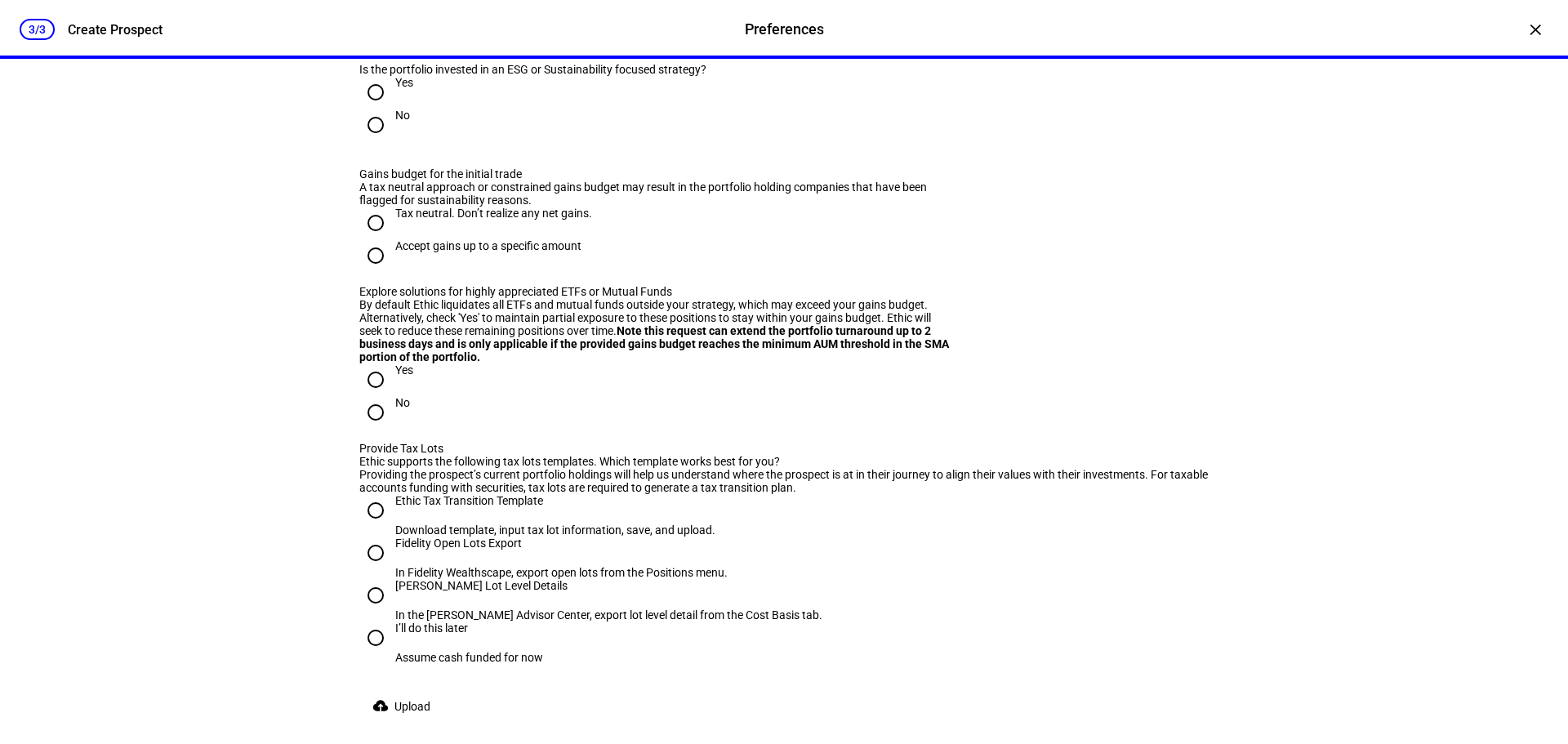
scroll to position [1552, 0]
click at [375, 140] on input "No" at bounding box center [376, 124] width 32 height 32
radio input "true"
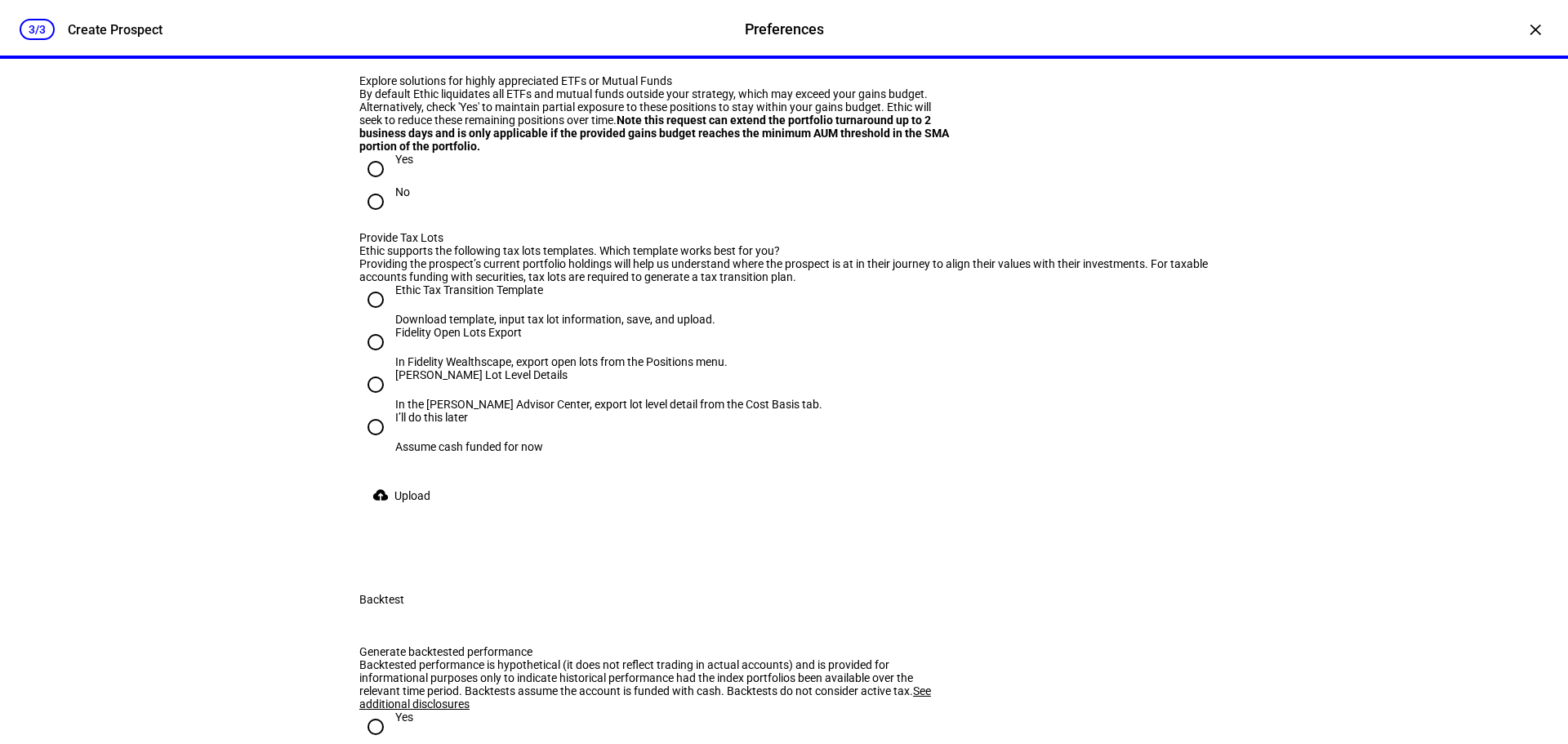
scroll to position [1796, 0]
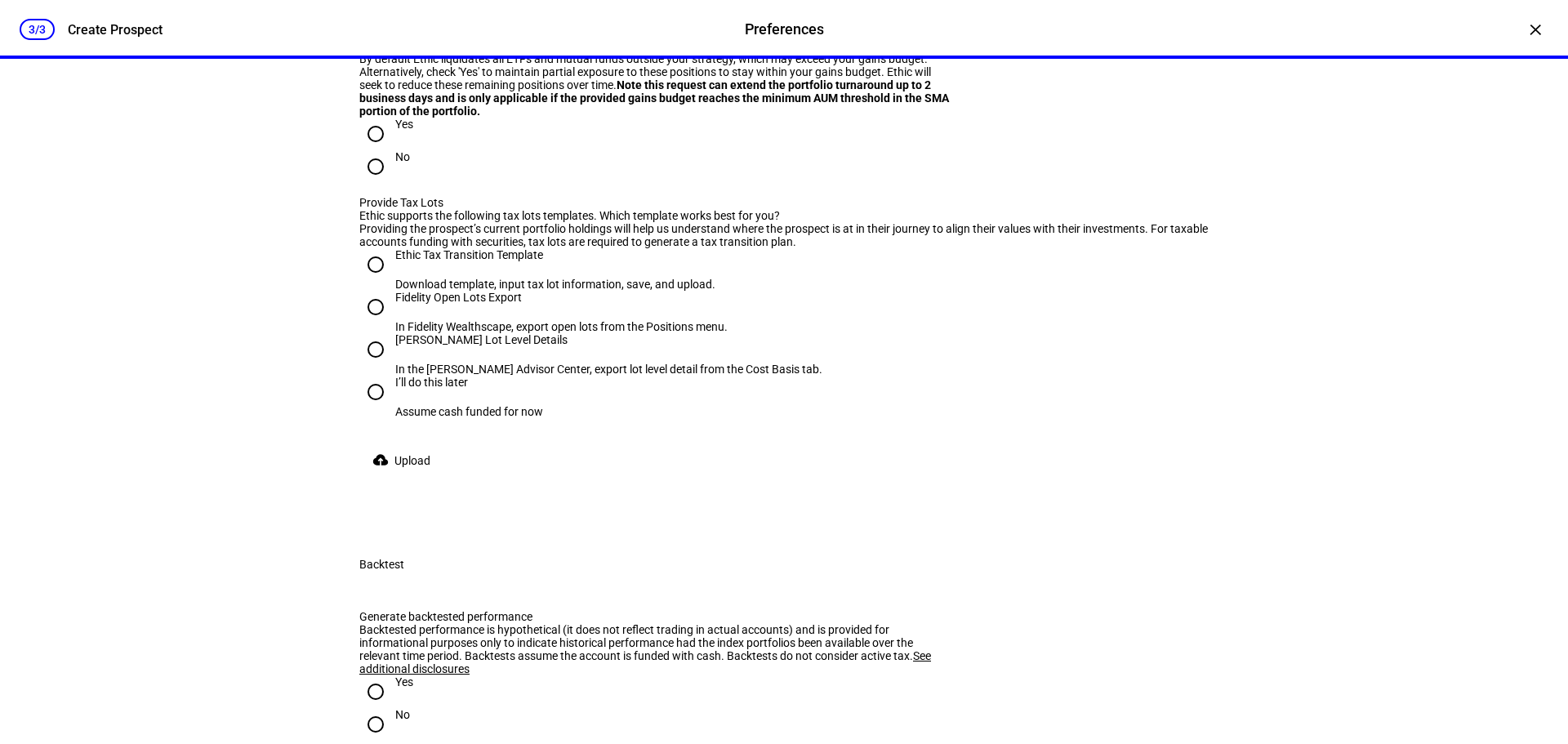
radio input "true"
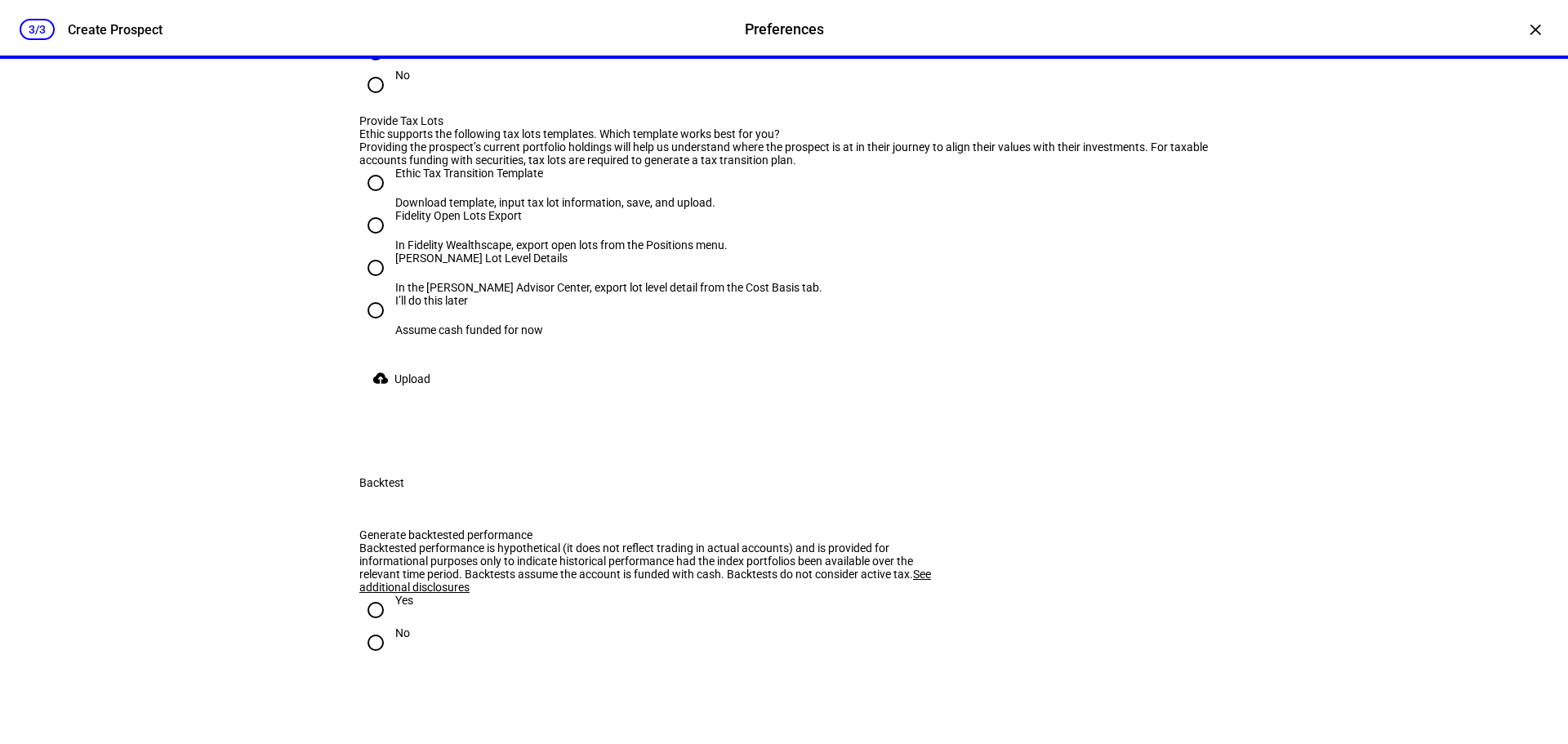
click at [373, 68] on input "Yes" at bounding box center [376, 52] width 32 height 32
radio input "true"
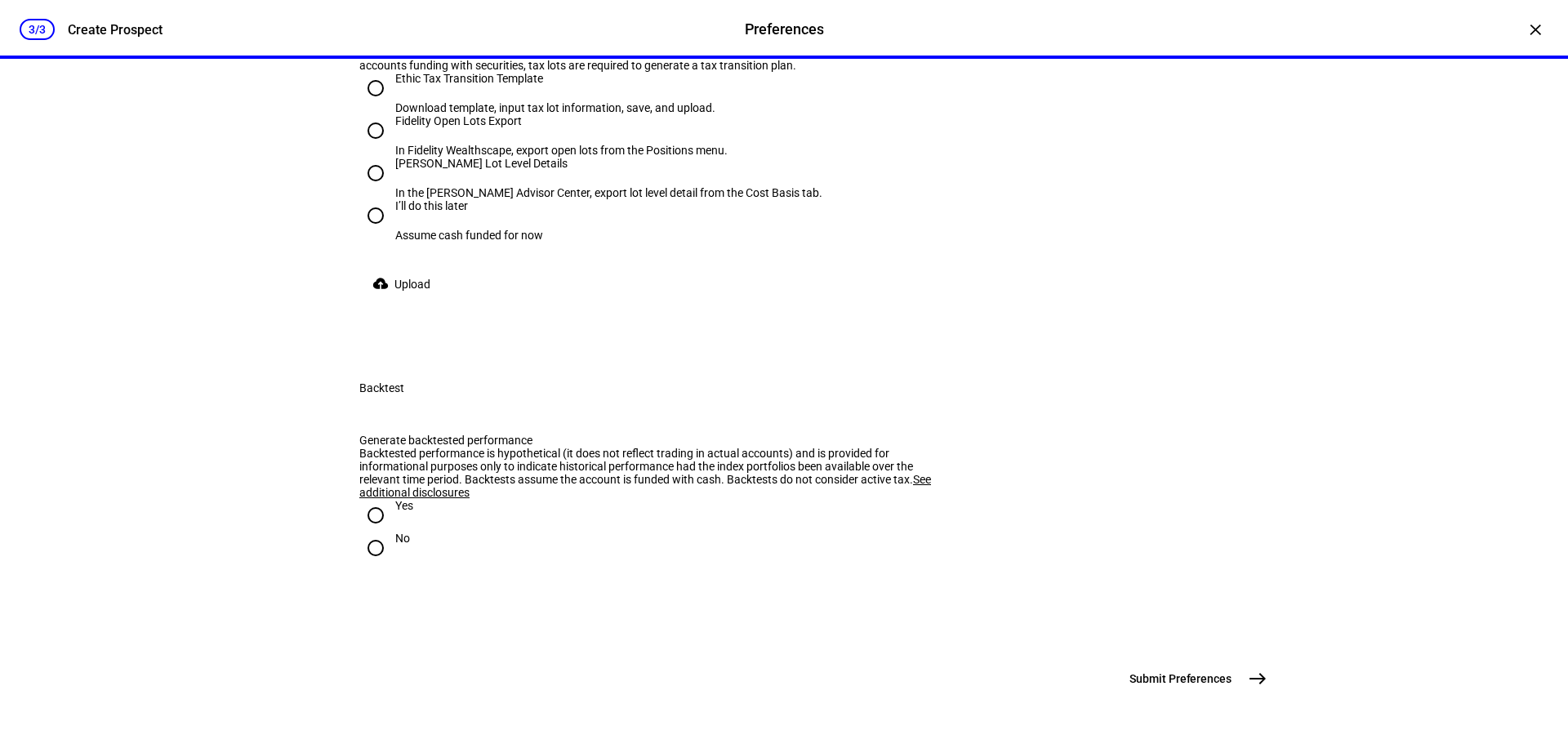
scroll to position [2123, 0]
click at [372, 232] on input "I’ll do this later Assume cash funded for now" at bounding box center [376, 216] width 32 height 32
radio input "true"
drag, startPoint x: 366, startPoint y: 573, endPoint x: 444, endPoint y: 562, distance: 78.8
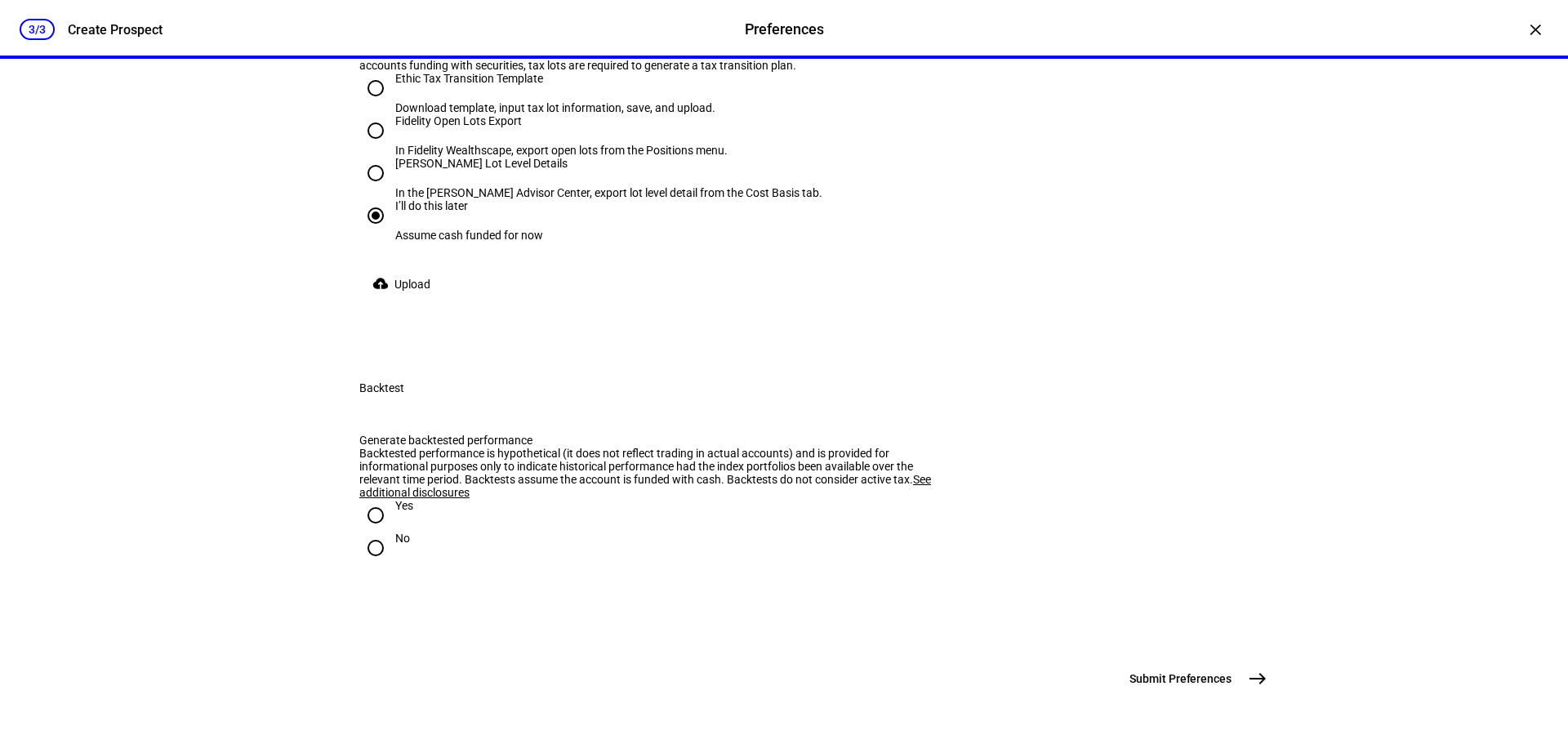
click at [368, 532] on input "Yes" at bounding box center [376, 515] width 32 height 32
radio input "true"
click at [1254, 678] on mat-icon "east" at bounding box center [1258, 678] width 20 height 20
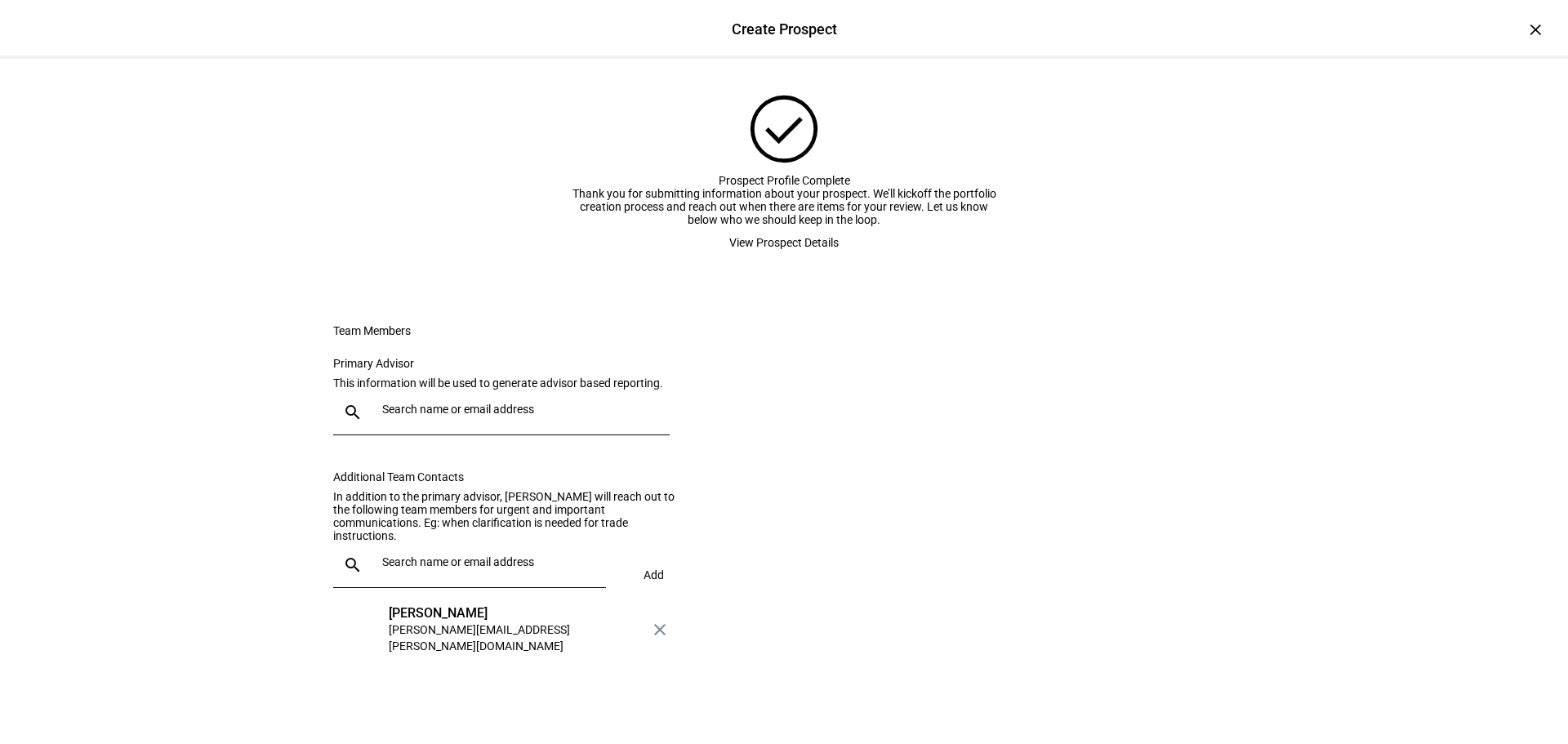
scroll to position [163, 0]
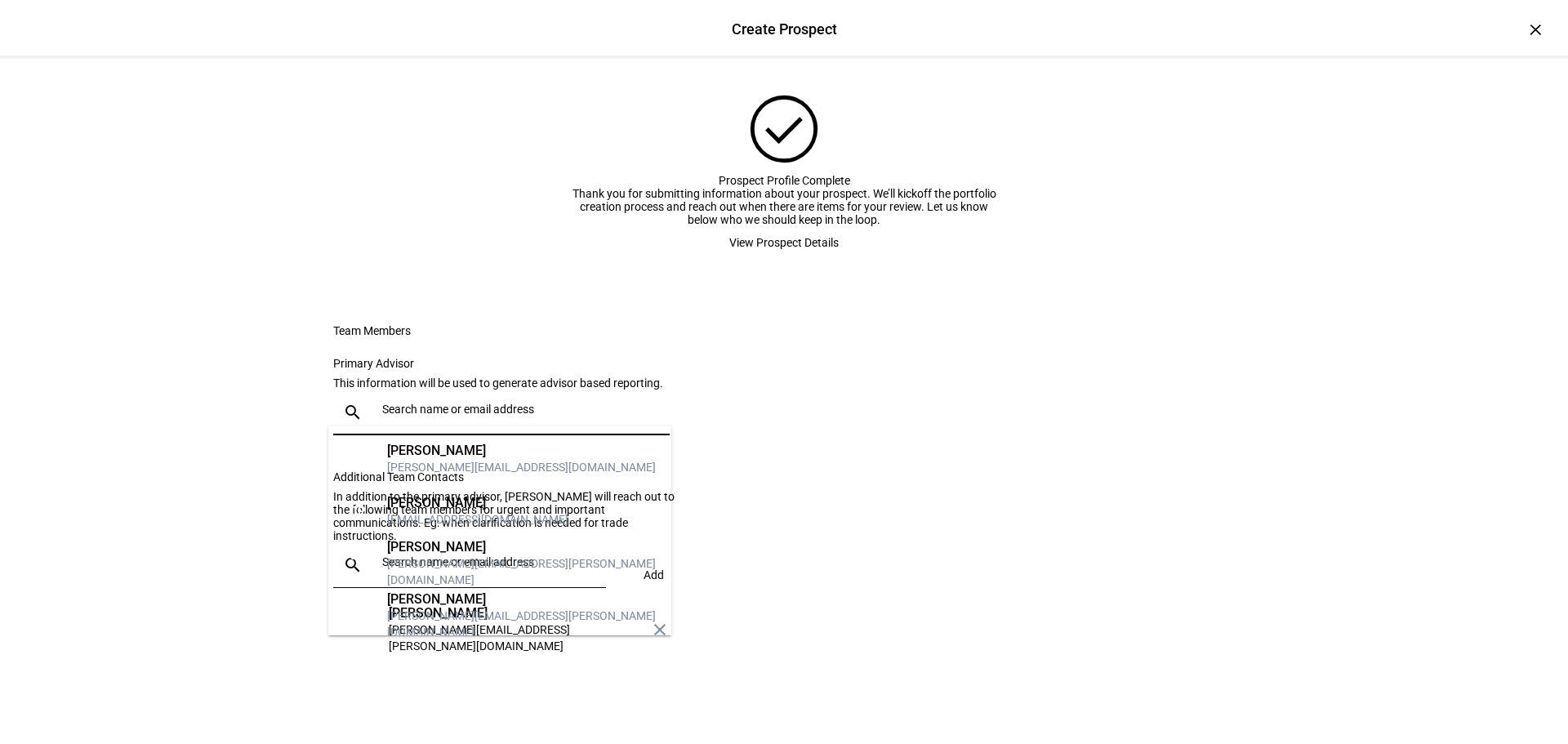
click at [457, 410] on input "text" at bounding box center [522, 409] width 281 height 13
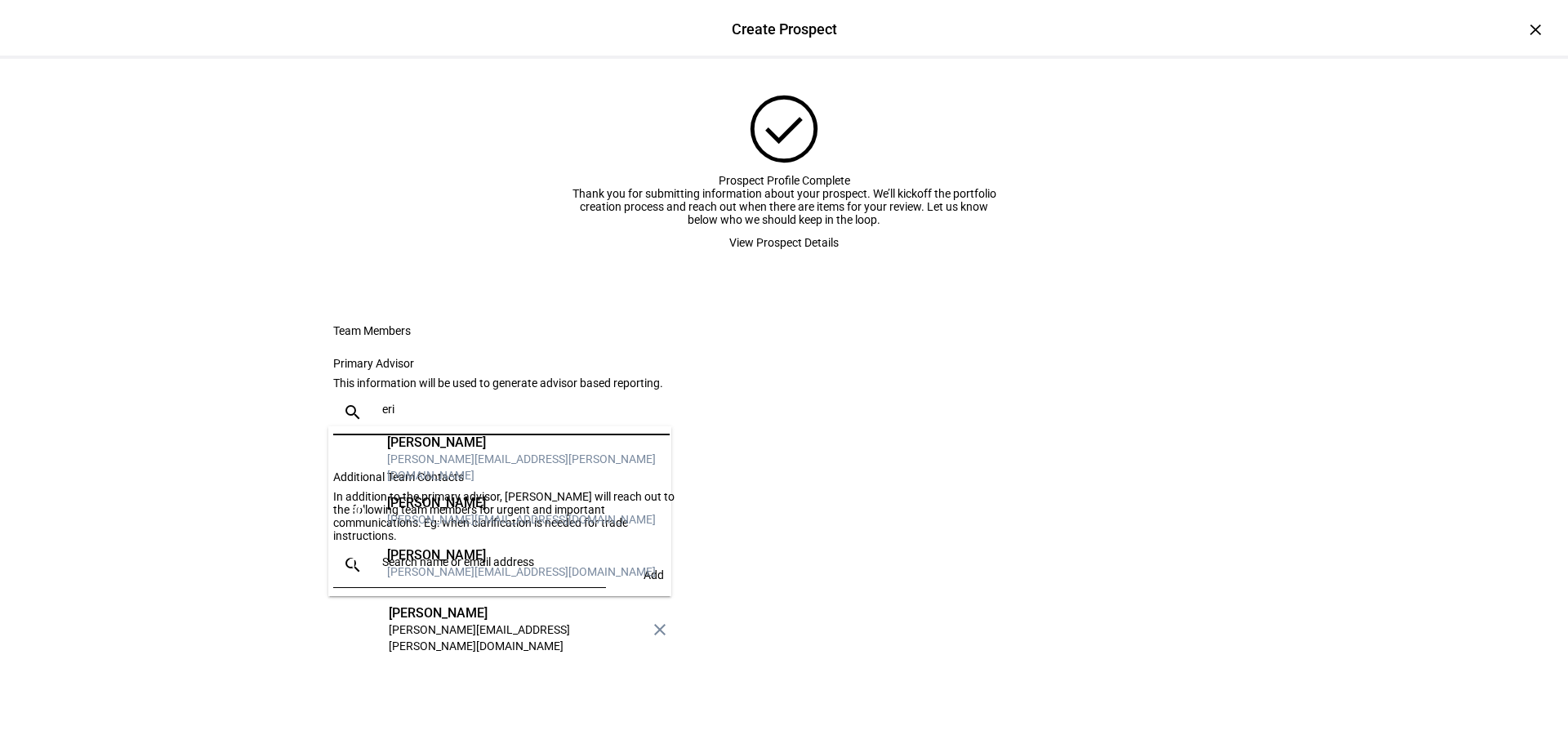
type input "eri"
click at [456, 449] on div "[PERSON_NAME]" at bounding box center [523, 443] width 271 height 16
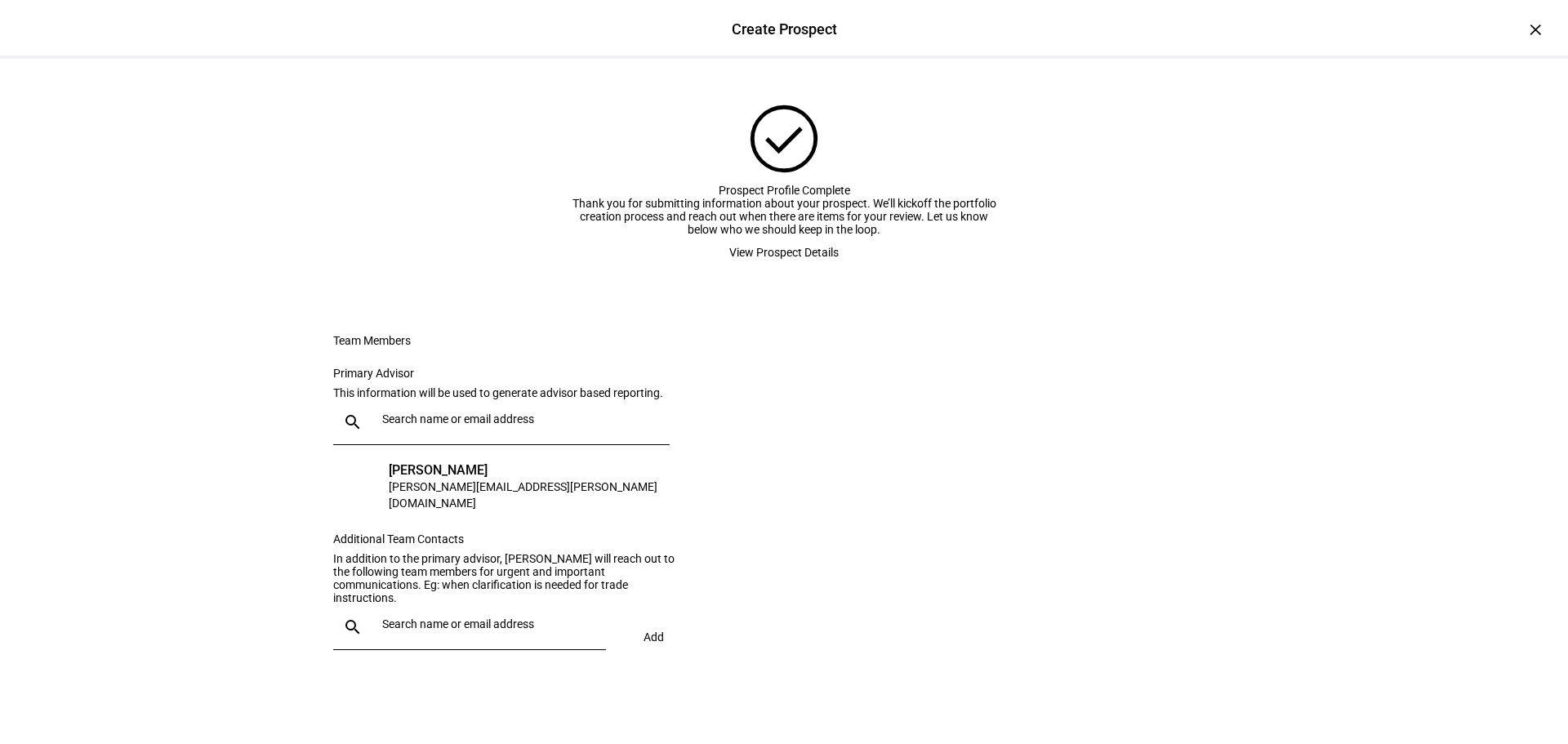
scroll to position [0, 0]
click at [795, 270] on span "View Prospect Details" at bounding box center [784, 253] width 110 height 32
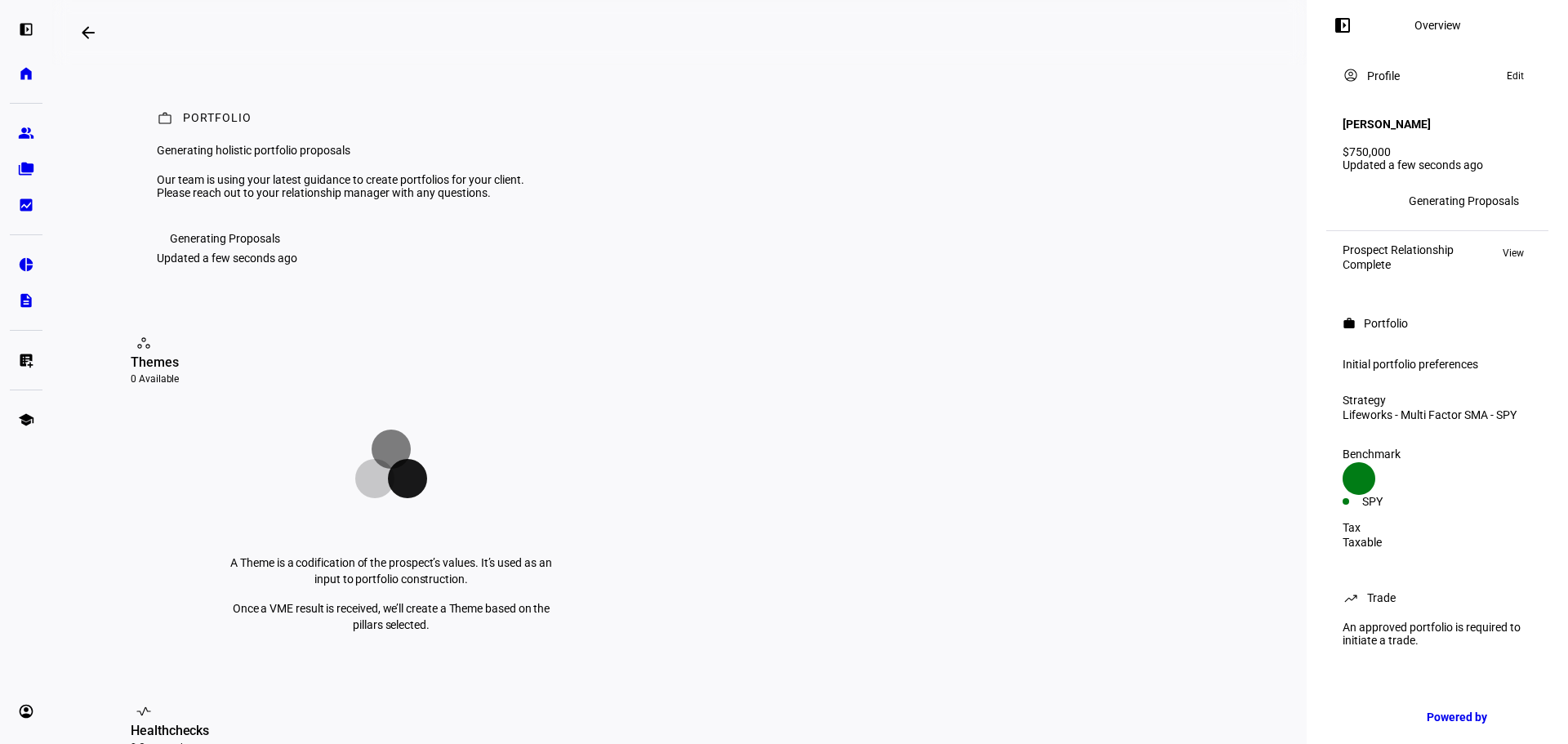
click at [94, 33] on mat-icon "arrow_backwards" at bounding box center [88, 32] width 20 height 20
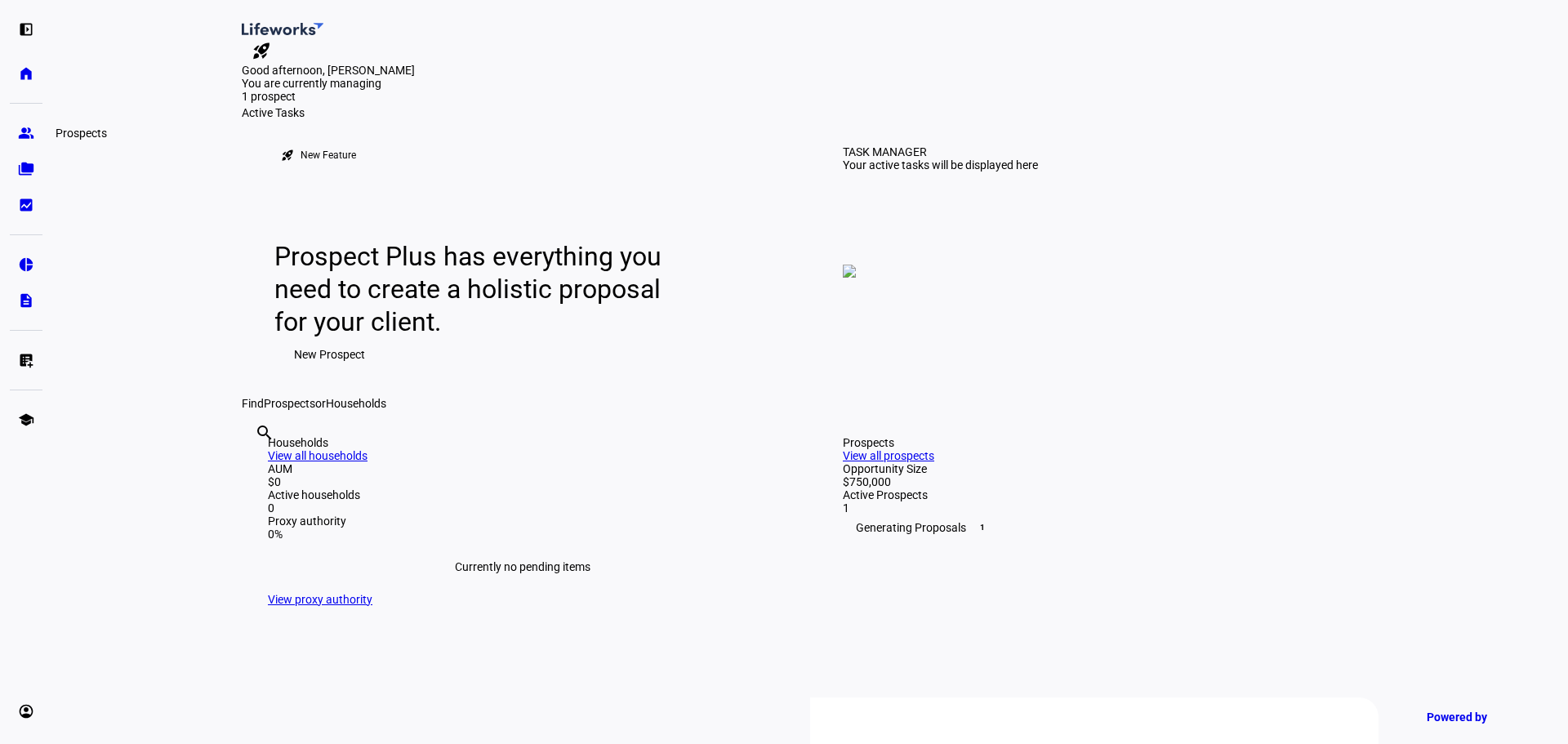
click at [21, 130] on eth-mat-symbol "group" at bounding box center [26, 133] width 16 height 16
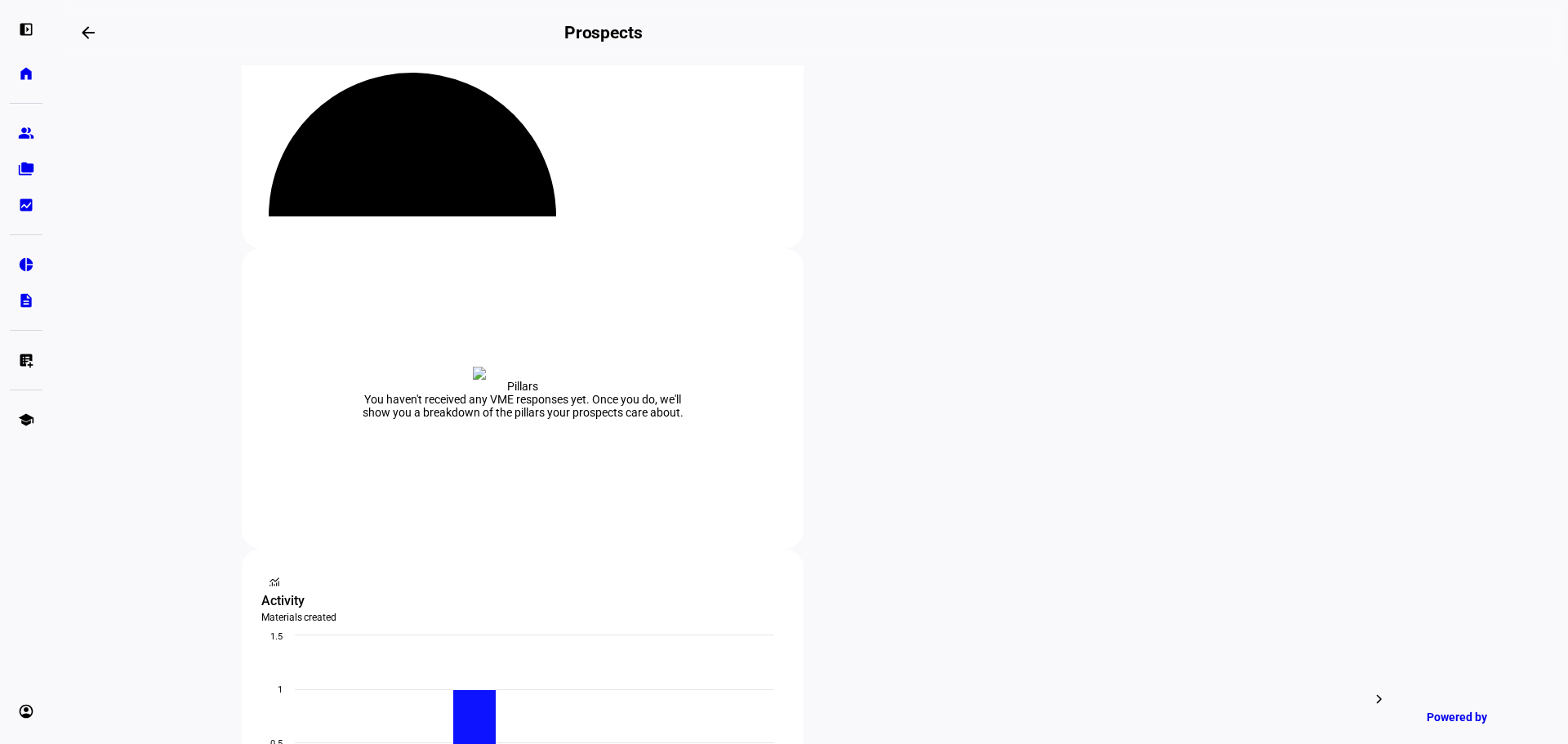
scroll to position [245, 0]
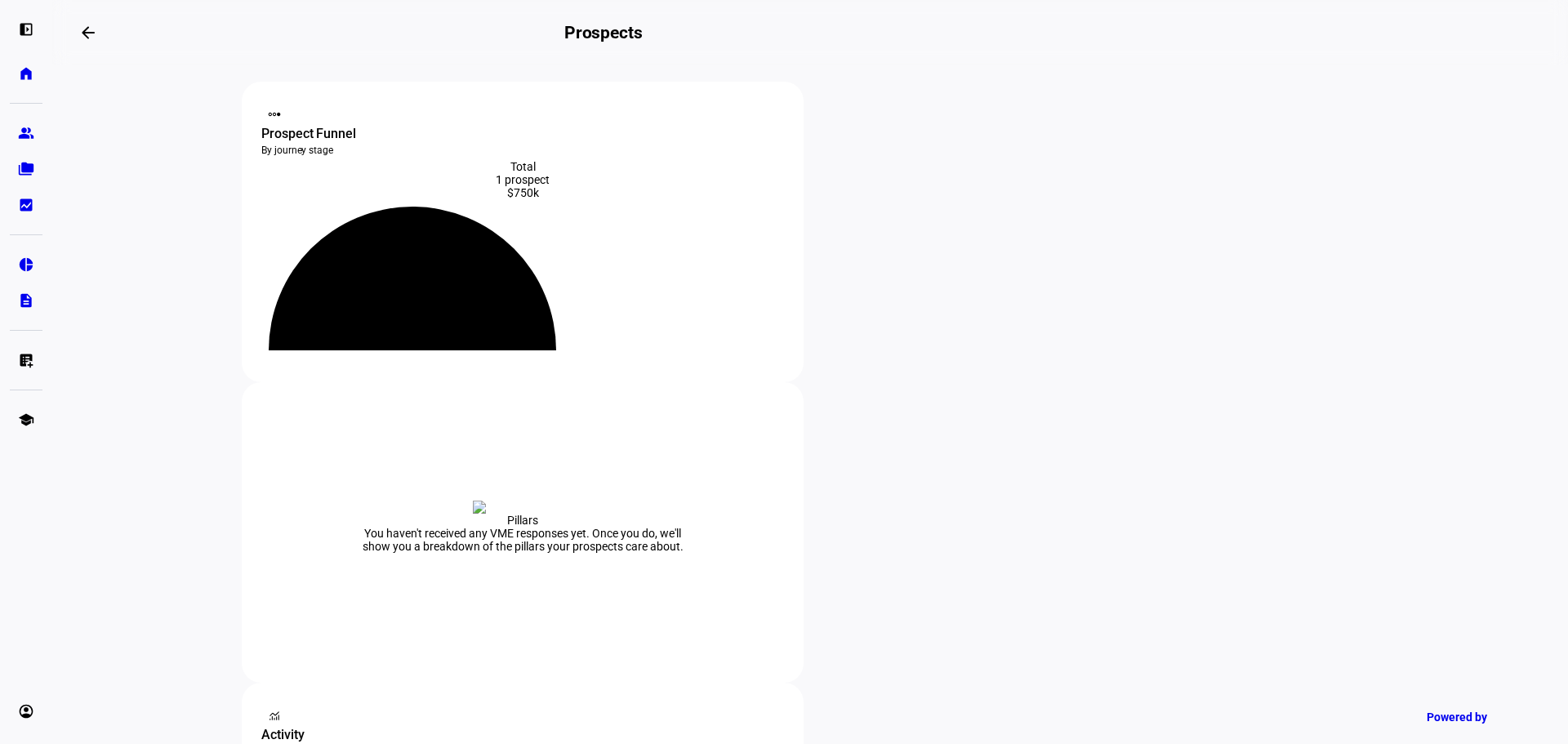
scroll to position [0, 0]
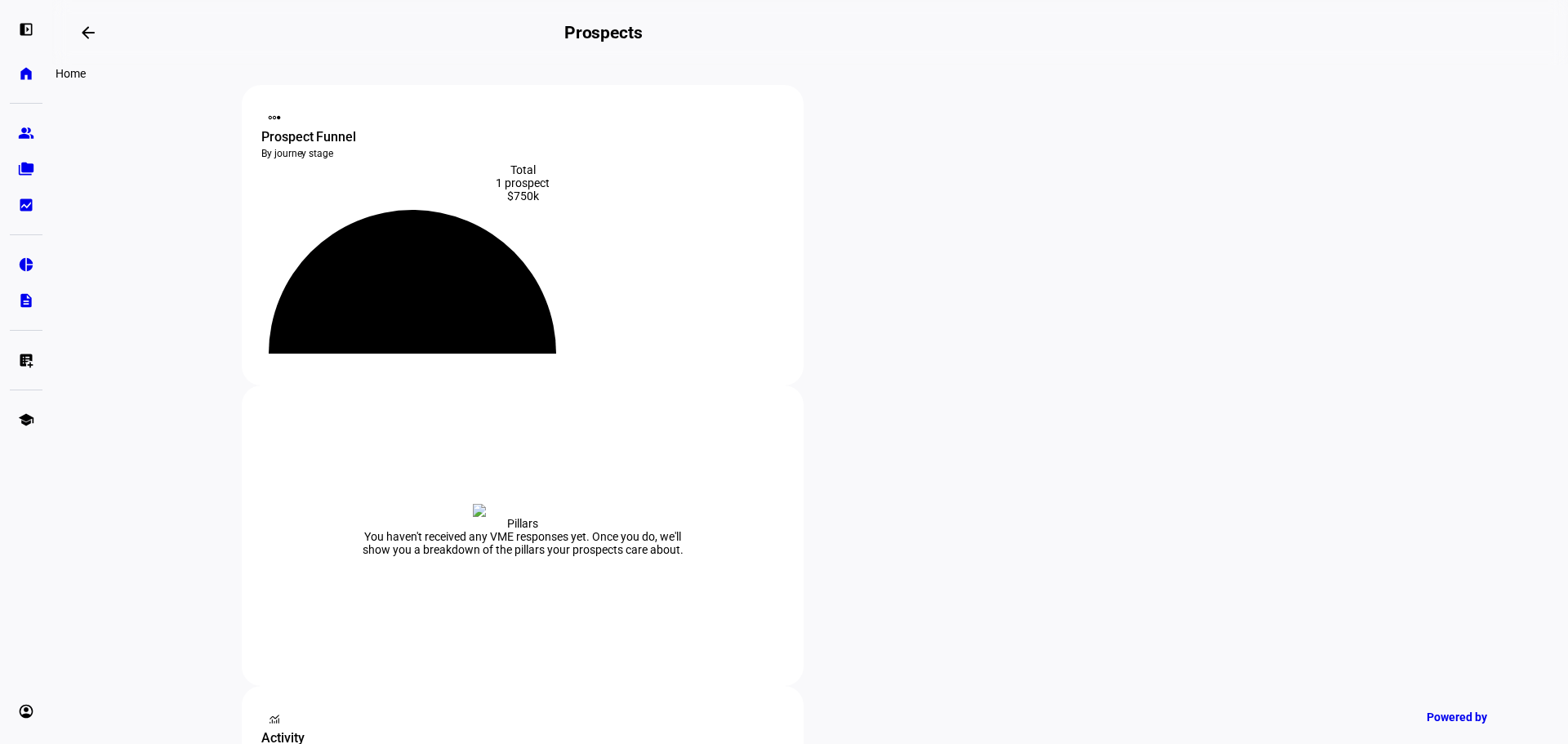
click at [31, 73] on eth-mat-symbol "home" at bounding box center [26, 74] width 16 height 16
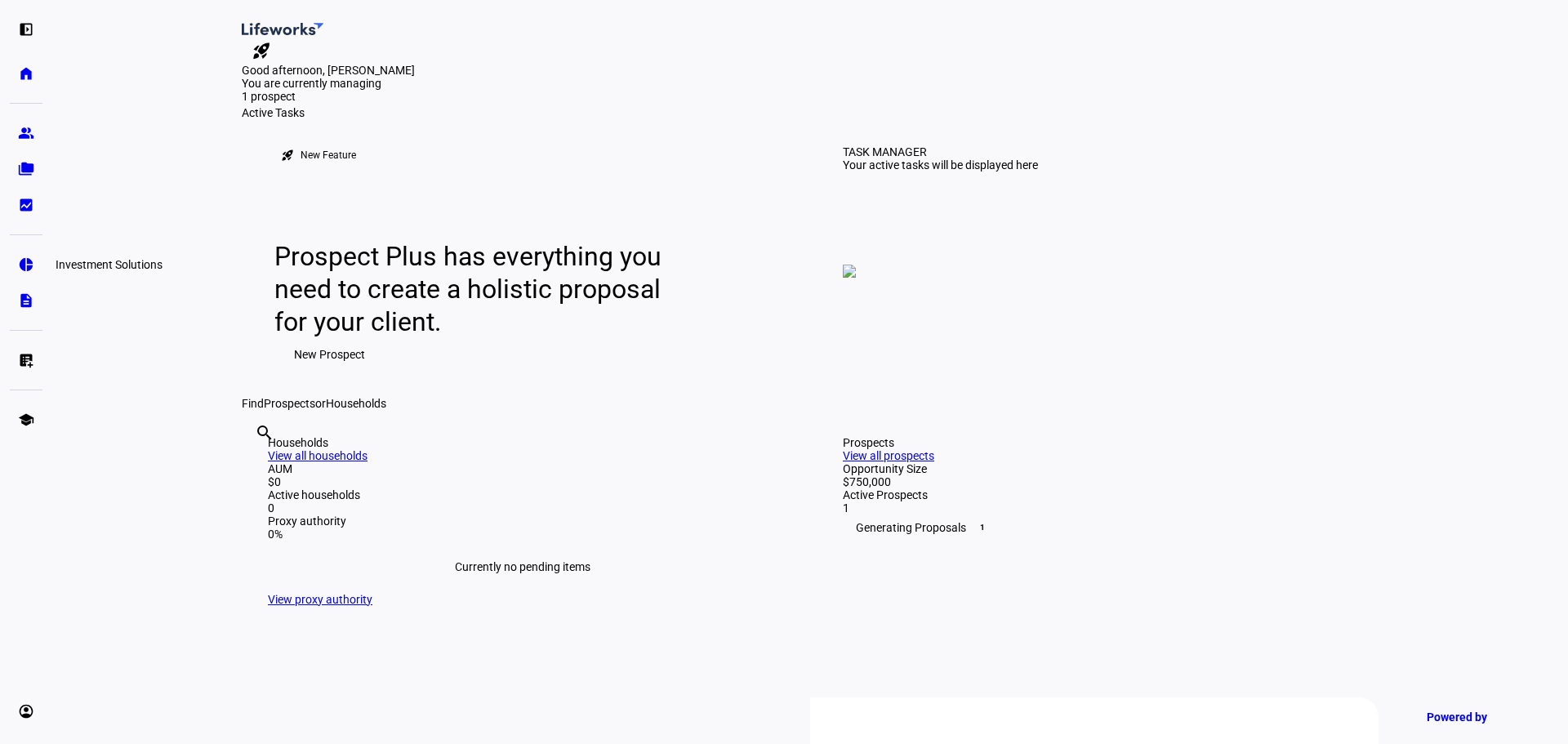
click at [26, 267] on eth-mat-symbol "pie_chart" at bounding box center [26, 264] width 16 height 16
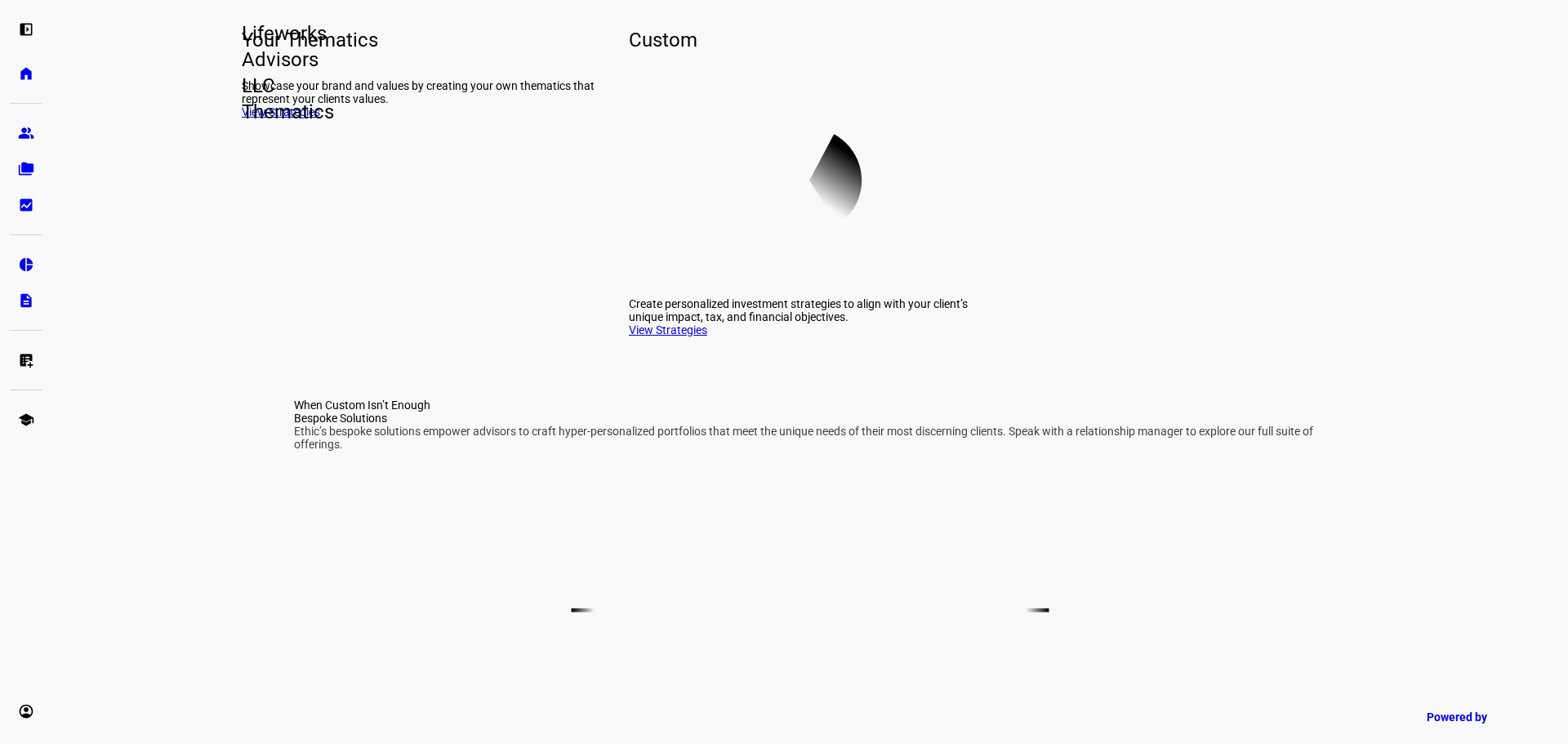
scroll to position [571, 0]
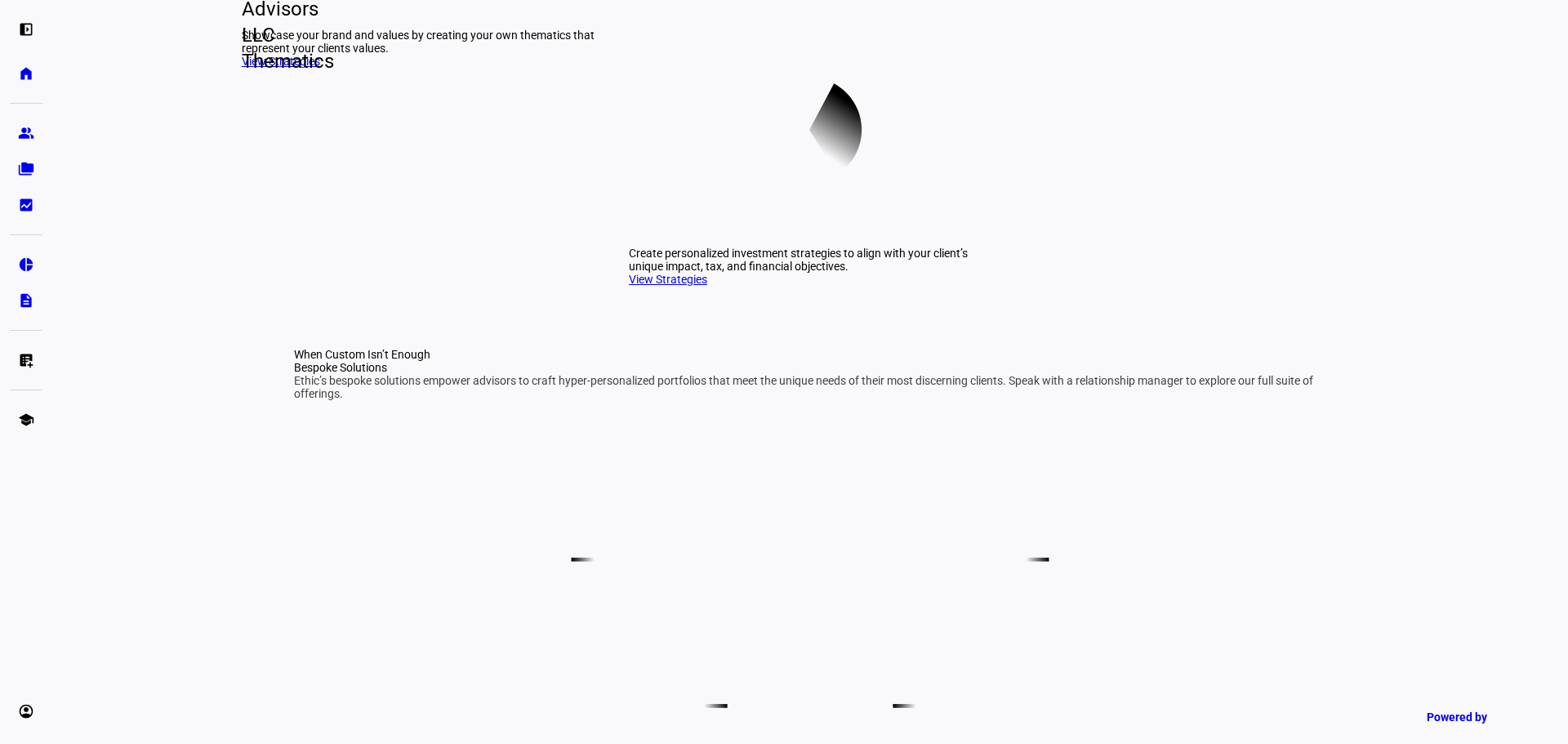
click at [255, 75] on span "Lifeworks Advisors LLC Thematics" at bounding box center [241, 22] width 26 height 104
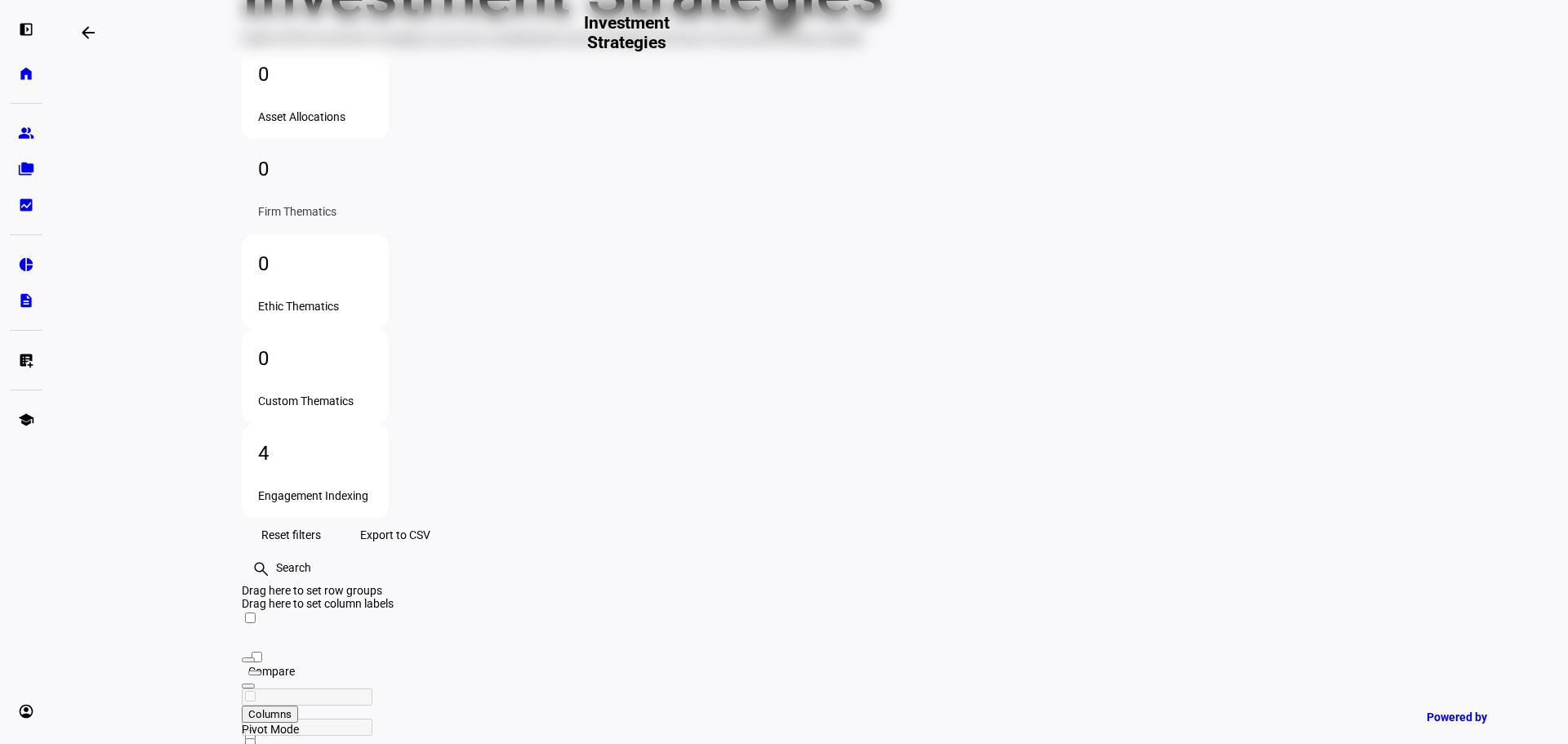
scroll to position [188, 0]
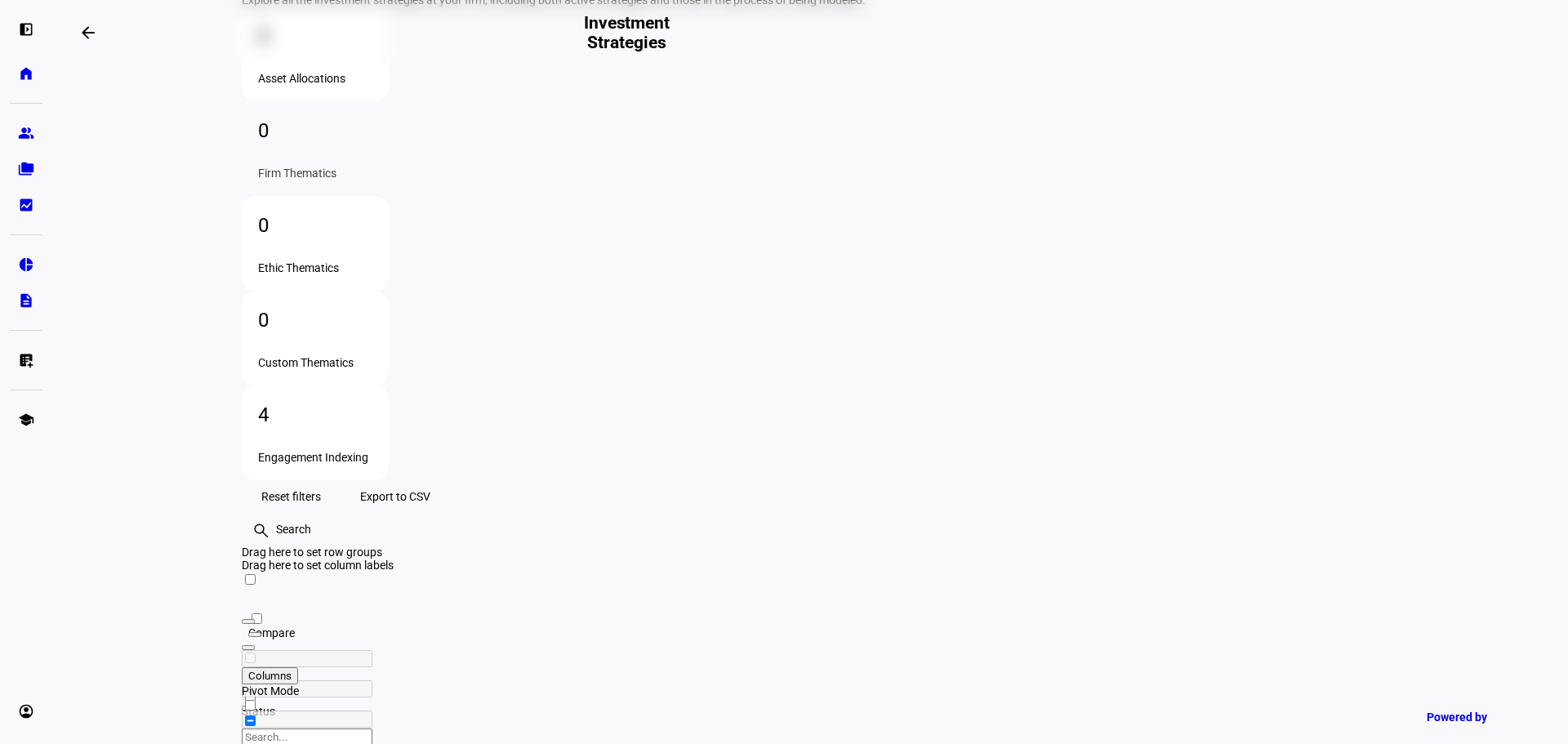
click at [372, 402] on div "4" at bounding box center [314, 414] width 114 height 26
click at [23, 134] on eth-mat-symbol "group" at bounding box center [26, 133] width 16 height 16
